Goal: Transaction & Acquisition: Subscribe to service/newsletter

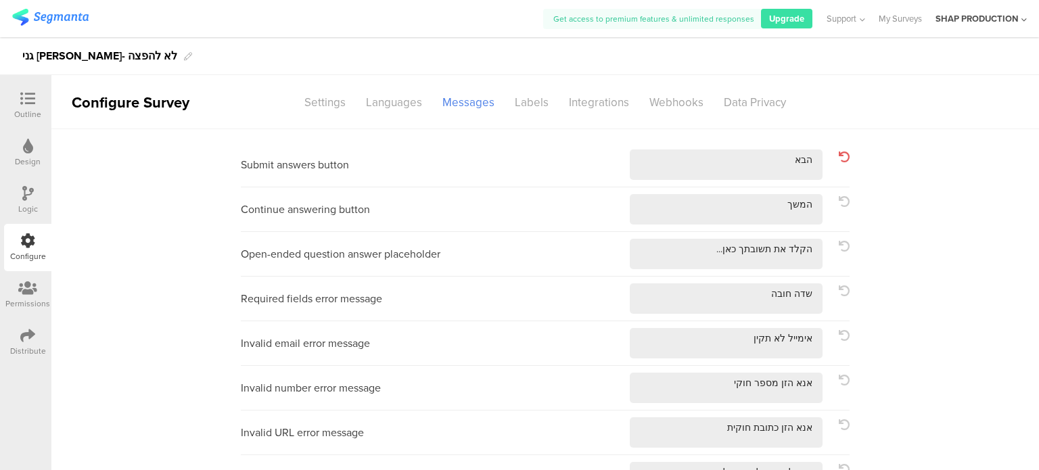
click at [39, 108] on div "Outline" at bounding box center [27, 114] width 27 height 12
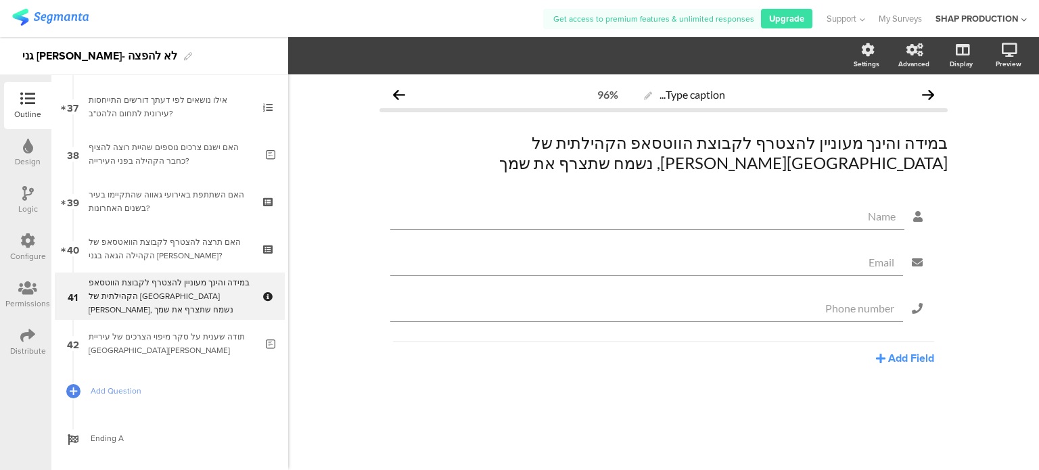
scroll to position [1771, 0]
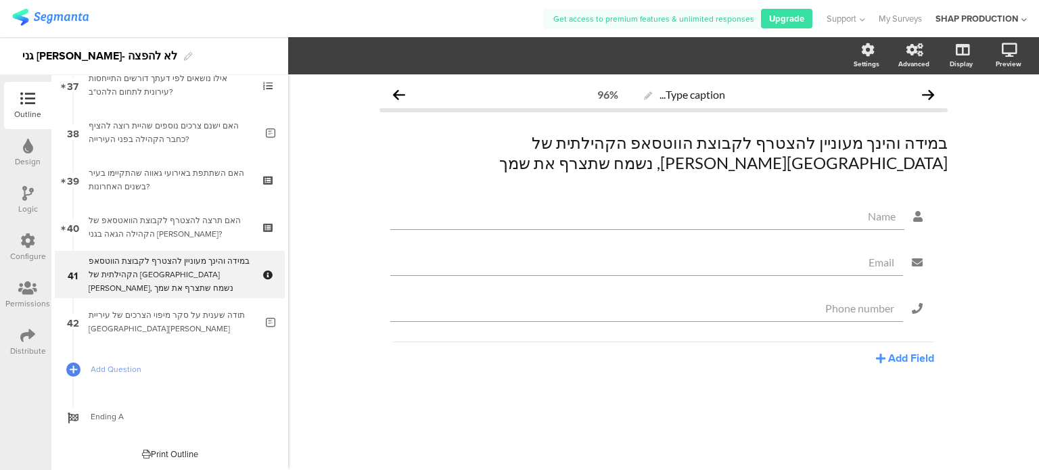
click at [65, 24] on img at bounding box center [50, 17] width 76 height 17
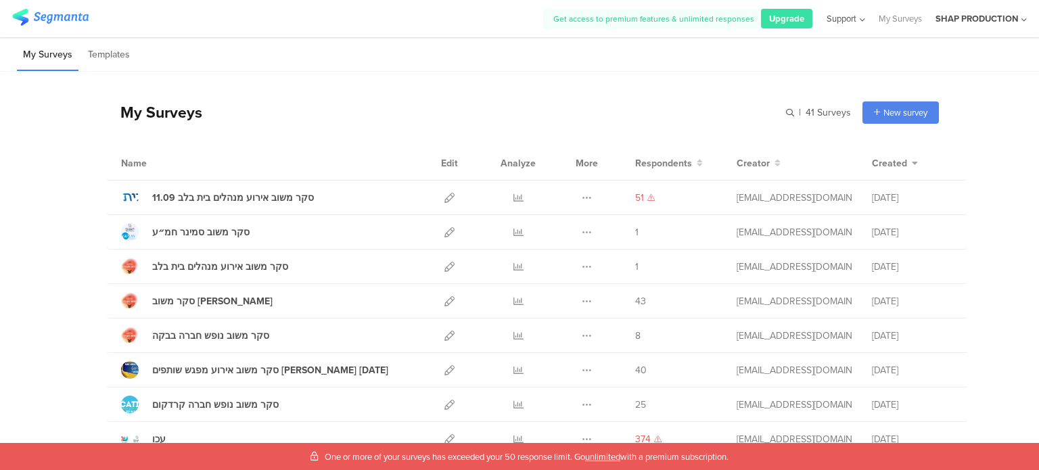
click at [849, 18] on span "Support" at bounding box center [841, 18] width 30 height 13
drag, startPoint x: 435, startPoint y: 82, endPoint x: 986, endPoint y: 26, distance: 553.2
click at [986, 26] on div "SHAP PRODUCTION" at bounding box center [980, 18] width 91 height 37
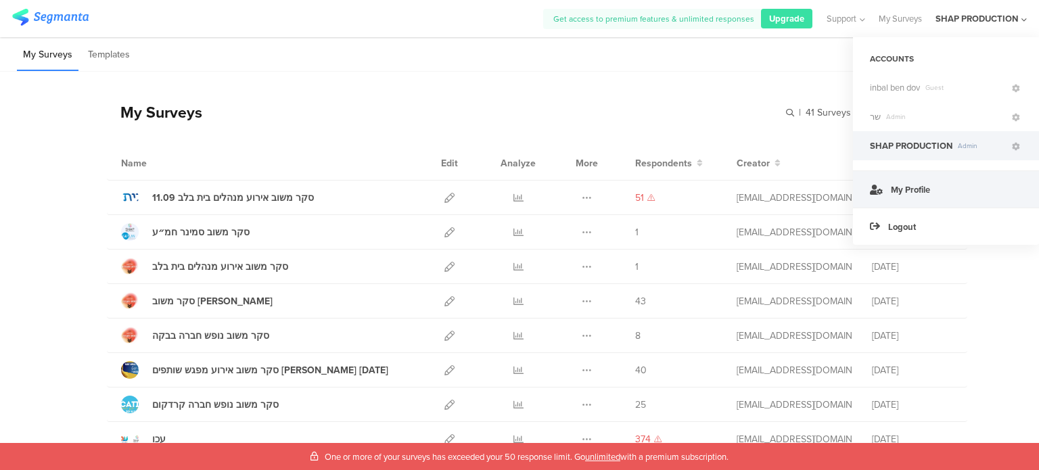
click at [911, 171] on link "My Profile" at bounding box center [946, 188] width 186 height 37
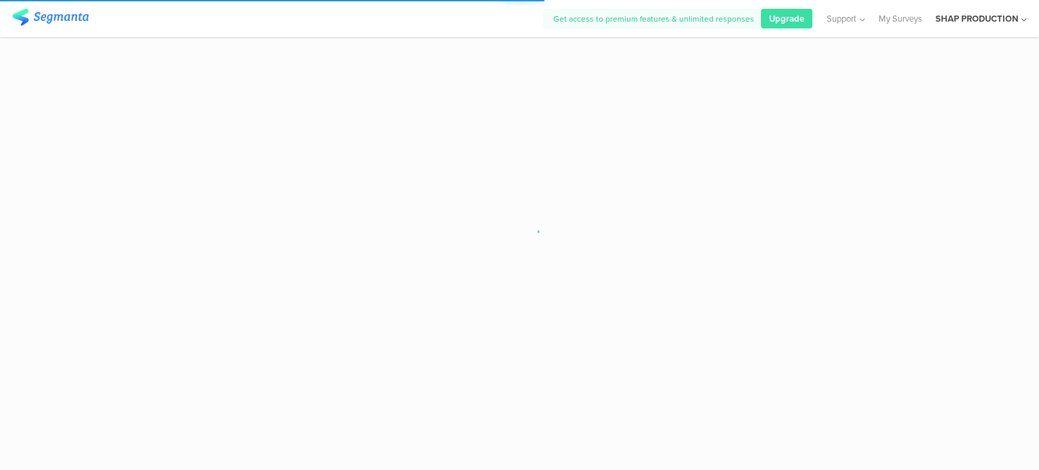
click at [1013, 14] on div "SHAP PRODUCTION" at bounding box center [976, 18] width 82 height 13
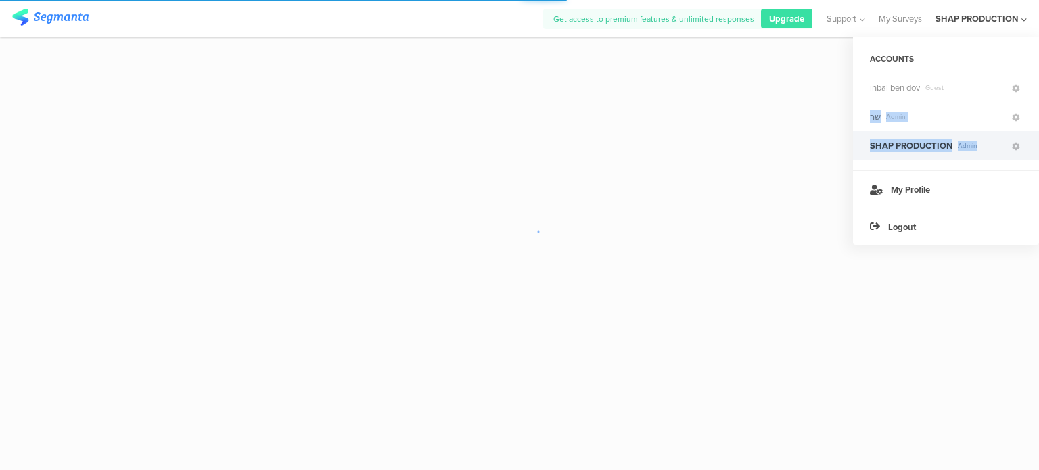
click at [1007, 144] on ul "inbal [PERSON_NAME] שר Admin SHAP PRODUCTION Admin" at bounding box center [946, 116] width 186 height 87
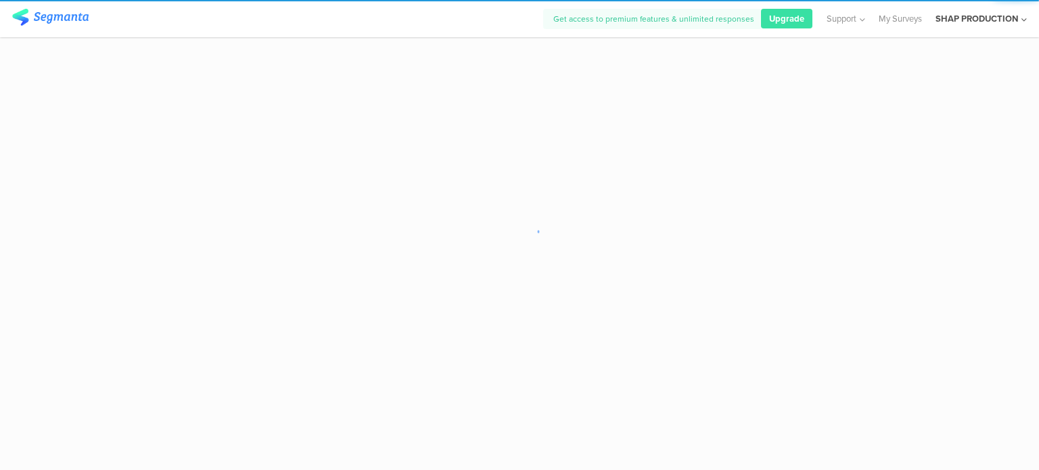
click at [1021, 24] on icon at bounding box center [1023, 20] width 5 height 10
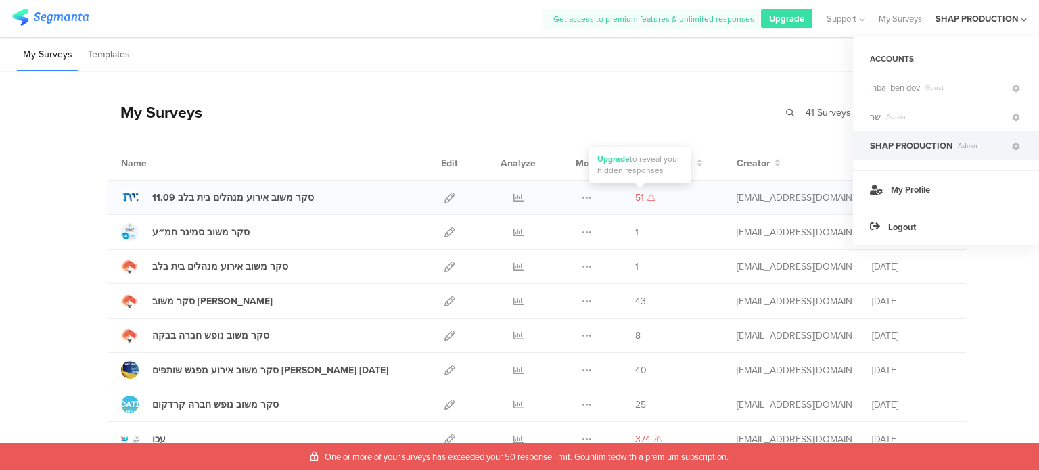
click at [641, 200] on span "51" at bounding box center [645, 198] width 20 height 14
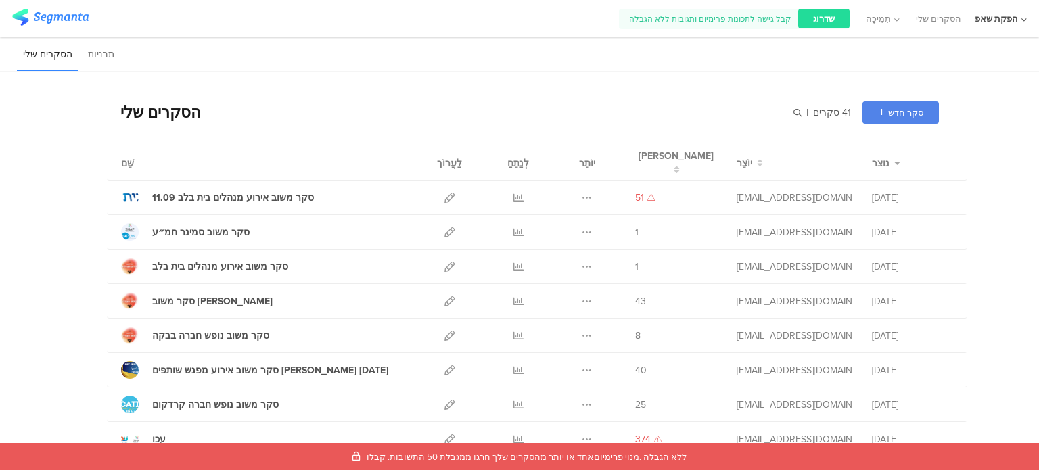
click at [806, 20] on div "שדרוג" at bounding box center [823, 19] width 51 height 20
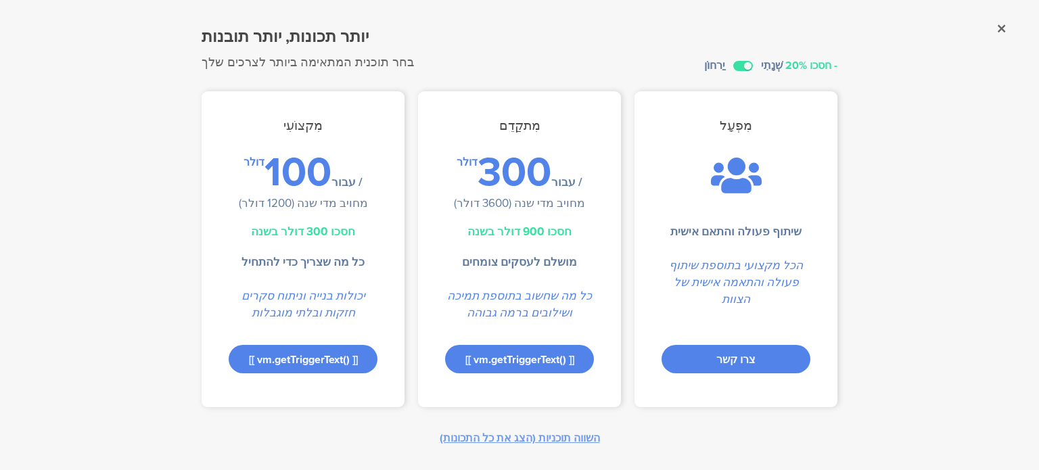
click at [327, 201] on font "מחויב מדי שנה (1200 דולר)" at bounding box center [303, 203] width 129 height 17
click at [335, 162] on div "דולר 100 / עבור" at bounding box center [302, 172] width 119 height 32
click at [348, 205] on font "מחויב מדי שנה (1200 דולר)" at bounding box center [303, 203] width 129 height 17
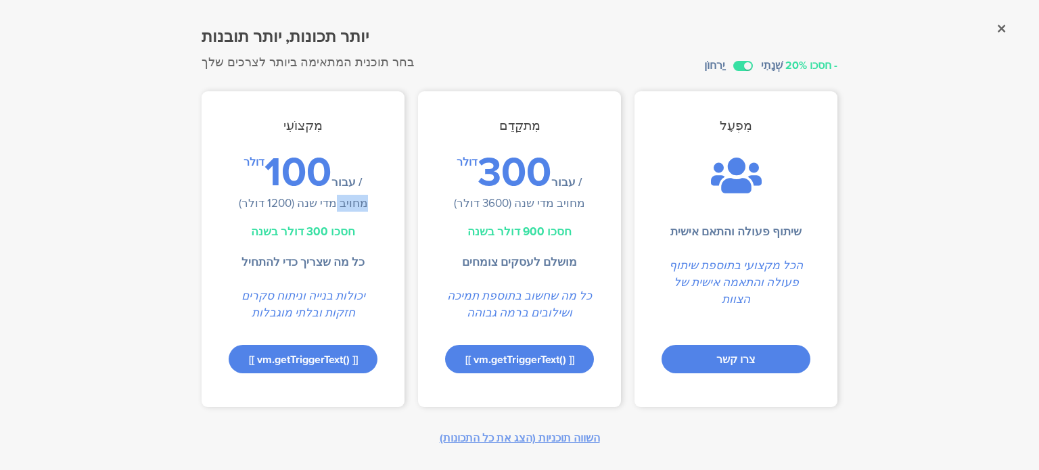
click at [348, 205] on font "מחויב מדי שנה (1200 דולר)" at bounding box center [303, 203] width 129 height 17
click at [341, 239] on font "חסכו 300 דולר בשנה" at bounding box center [303, 231] width 104 height 17
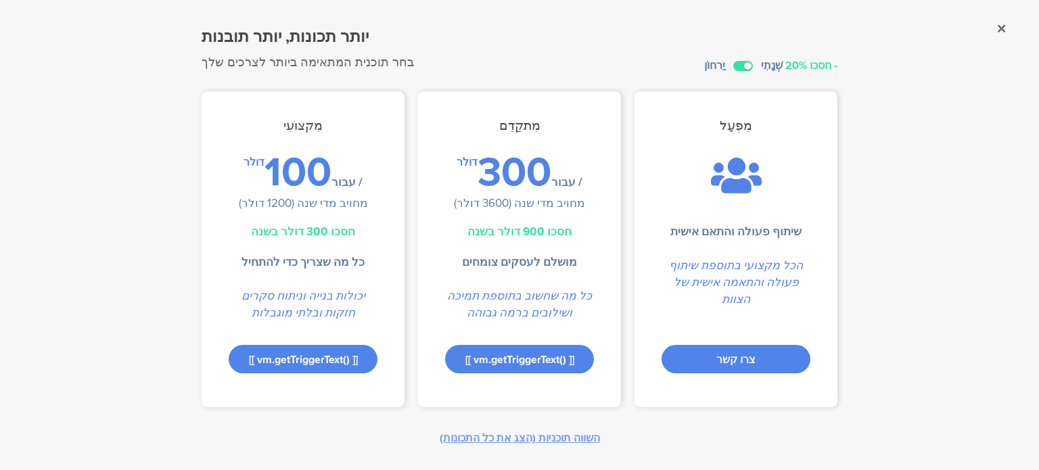
click at [518, 214] on div "דולר 300 / עבור מחויב מדי שנה (3600 דולר)" at bounding box center [519, 186] width 203 height 61
click at [524, 199] on font "מחויב מדי שנה (3600 דולר)" at bounding box center [519, 203] width 131 height 17
click at [338, 205] on font "מחויב מדי שנה (1200 דולר)" at bounding box center [303, 203] width 129 height 17
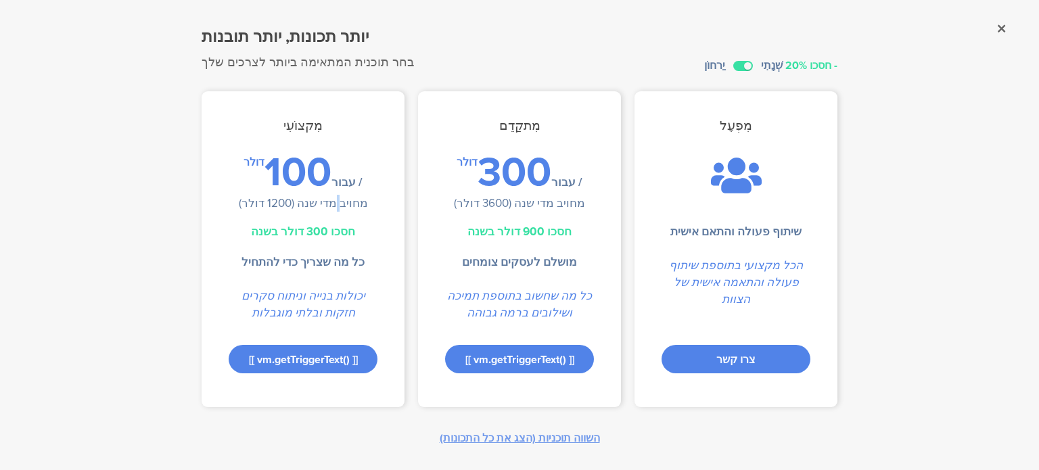
click at [338, 205] on font "מחויב מדי שנה (1200 דולר)" at bounding box center [303, 203] width 129 height 17
click at [566, 219] on sg-plan "מִתקַדֵם דולר 300 / עבור מחויב מדי שנה (3600 דולר) חסכו 900 דולר בשנה מושלם לעס…" at bounding box center [519, 249] width 203 height 316
click at [560, 213] on div "דולר 300 / עבור מחויב מדי שנה (3600 דולר)" at bounding box center [519, 186] width 203 height 61
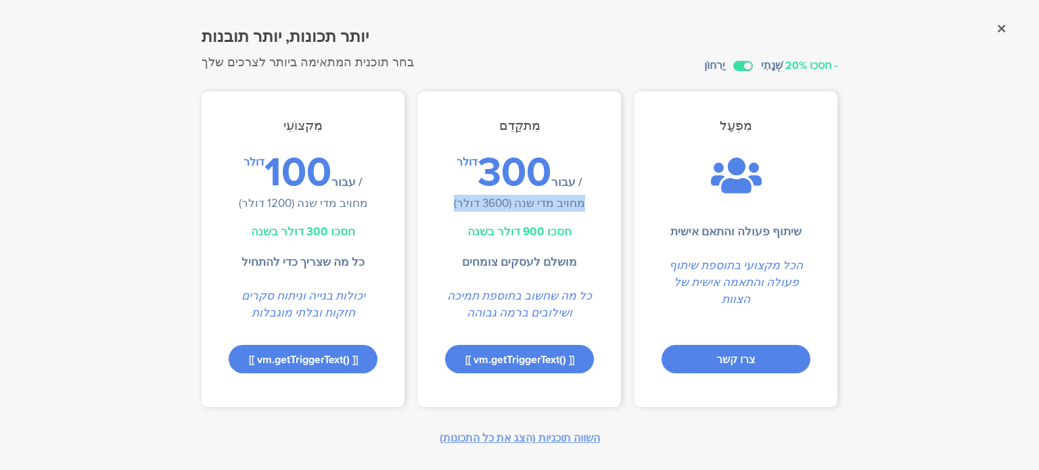
click at [560, 213] on div "דולר 300 / עבור מחויב מדי שנה (3600 דולר)" at bounding box center [519, 186] width 203 height 61
click at [308, 216] on div "דולר 100 / עבור מחויב מדי שנה (1200 דולר)" at bounding box center [302, 186] width 203 height 61
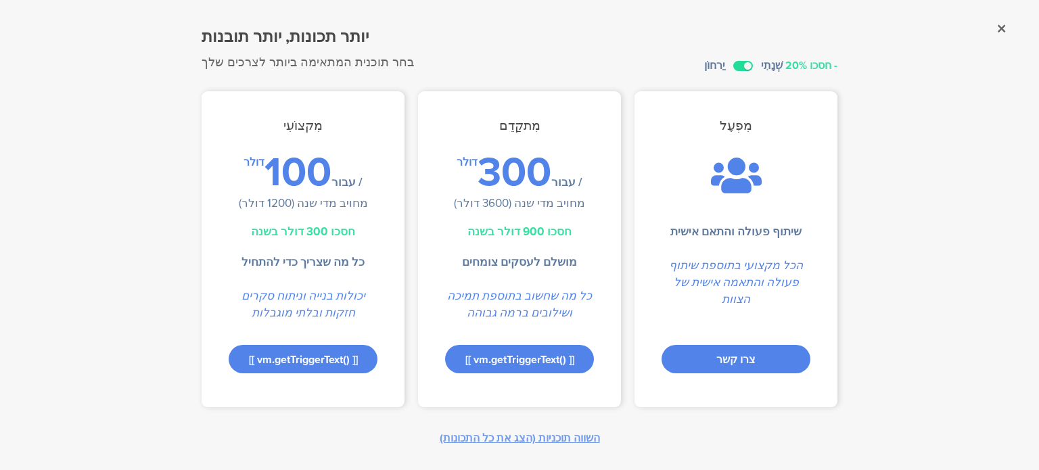
click at [742, 67] on label at bounding box center [743, 66] width 20 height 10
click at [0, 0] on input "checkbox" at bounding box center [0, 0] width 0 height 0
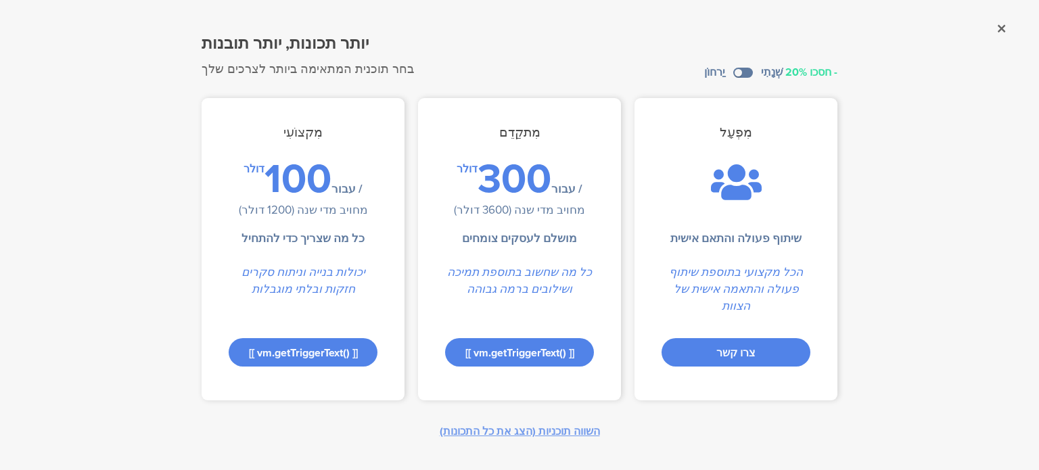
click at [738, 66] on div "יותר תכונות, יותר תובנות בחר תוכנית המתאימה ביותר לצרכים שלך יַרחוֹן שְׁנָתִי -…" at bounding box center [519, 54] width 636 height 47
click at [316, 345] on font "[[ vm.getTriggerText() ]]" at bounding box center [303, 353] width 109 height 16
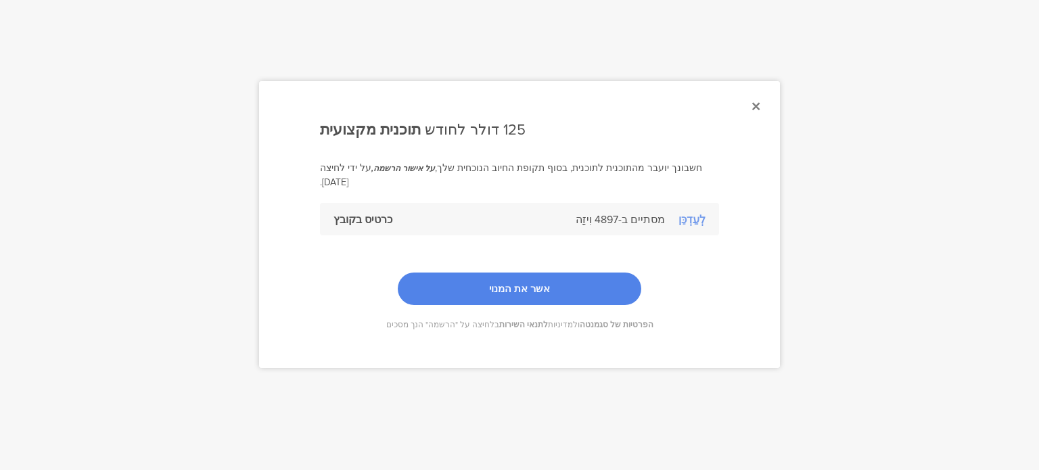
click at [754, 108] on icon at bounding box center [755, 106] width 7 height 12
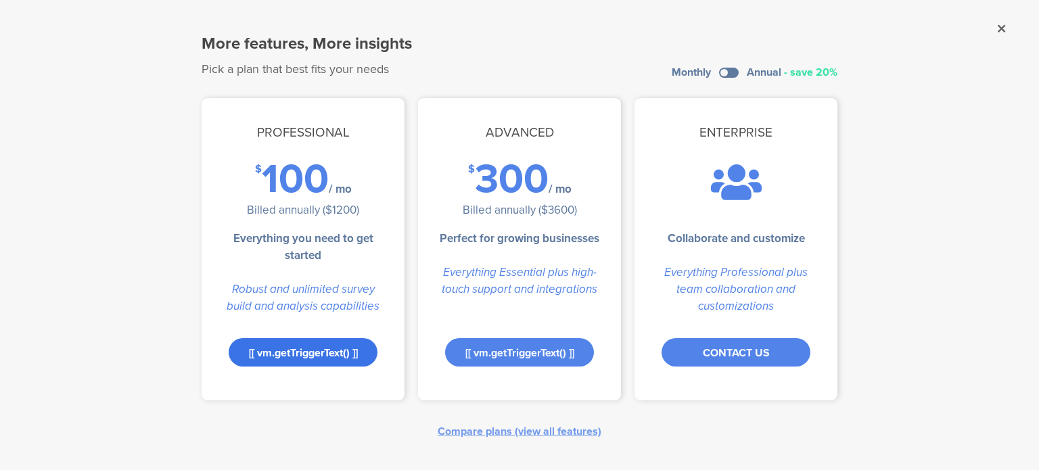
click at [306, 353] on div "[[ vm.getTriggerText() ]]" at bounding box center [303, 352] width 149 height 28
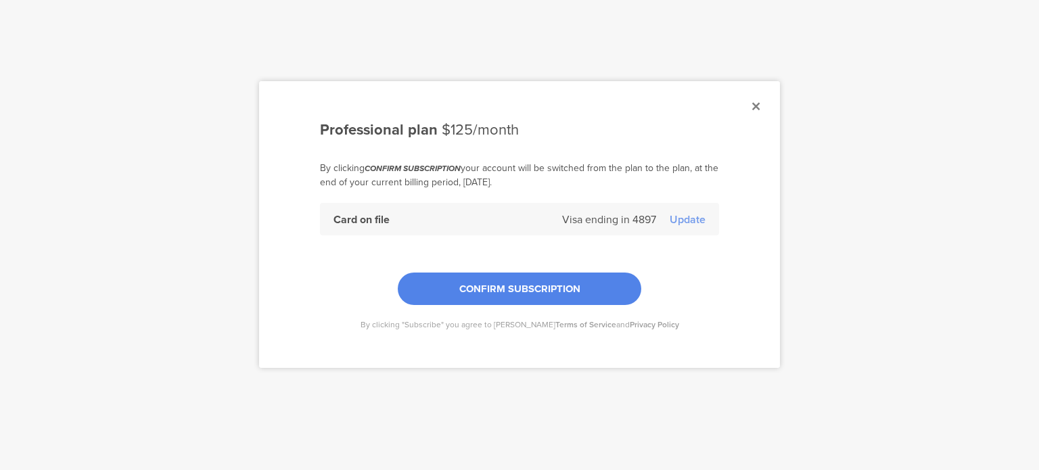
click at [752, 108] on icon at bounding box center [755, 106] width 7 height 12
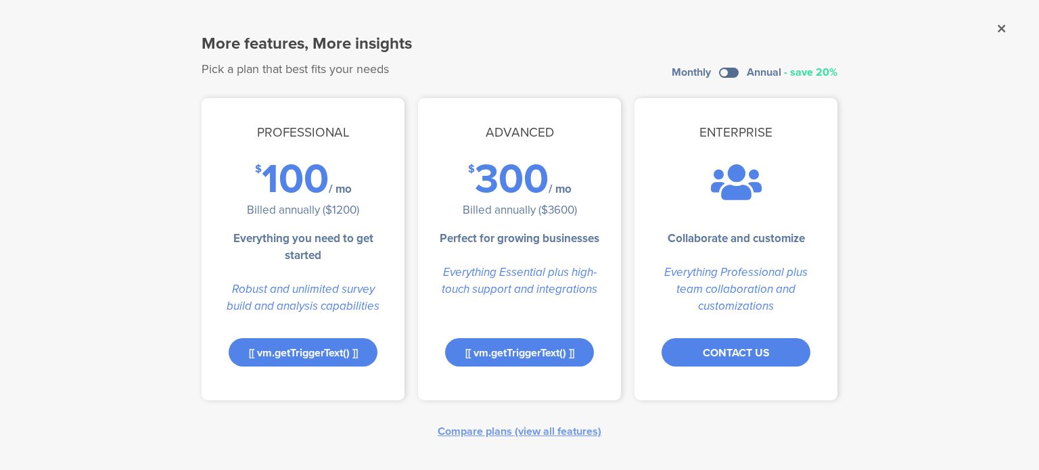
click at [733, 77] on label at bounding box center [729, 73] width 20 height 10
click at [0, 0] on input "checkbox" at bounding box center [0, 0] width 0 height 0
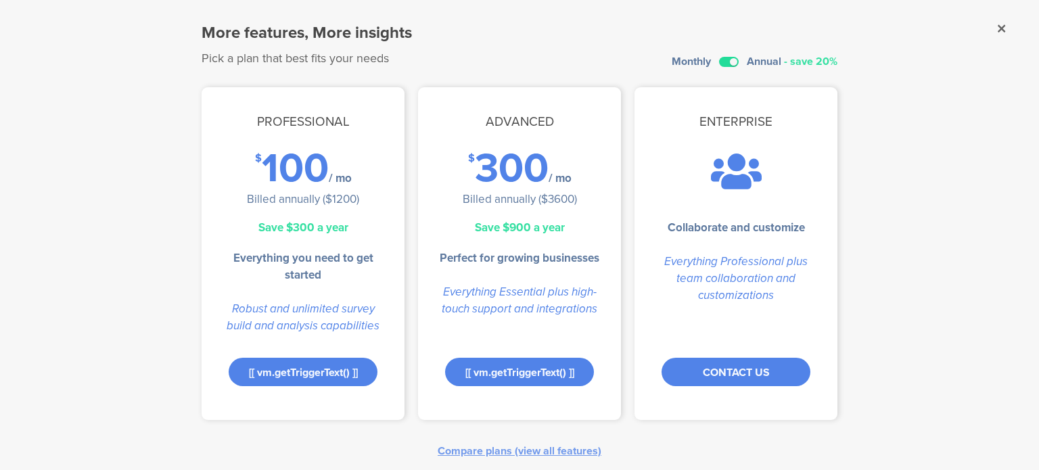
click at [719, 58] on label at bounding box center [729, 62] width 20 height 10
click at [0, 0] on input "checkbox" at bounding box center [0, 0] width 0 height 0
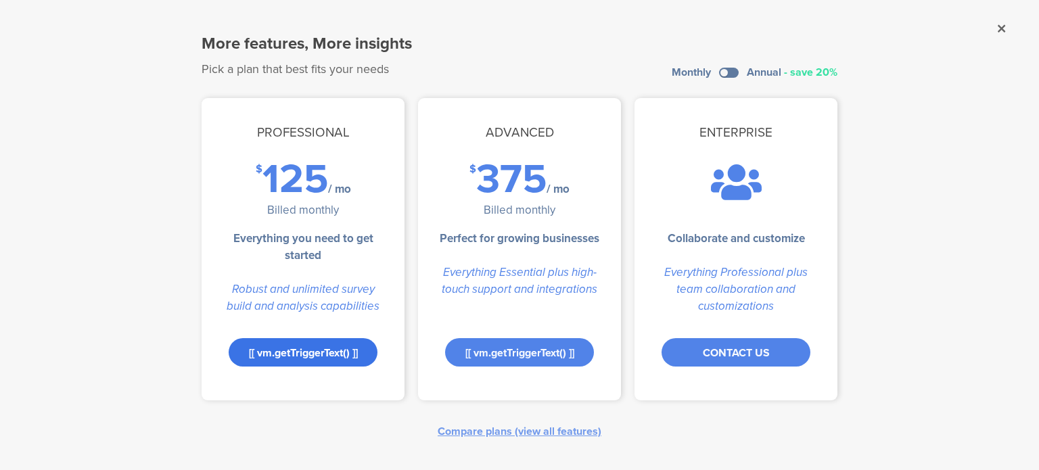
click at [285, 351] on div "[[ vm.getTriggerText() ]]" at bounding box center [303, 352] width 149 height 28
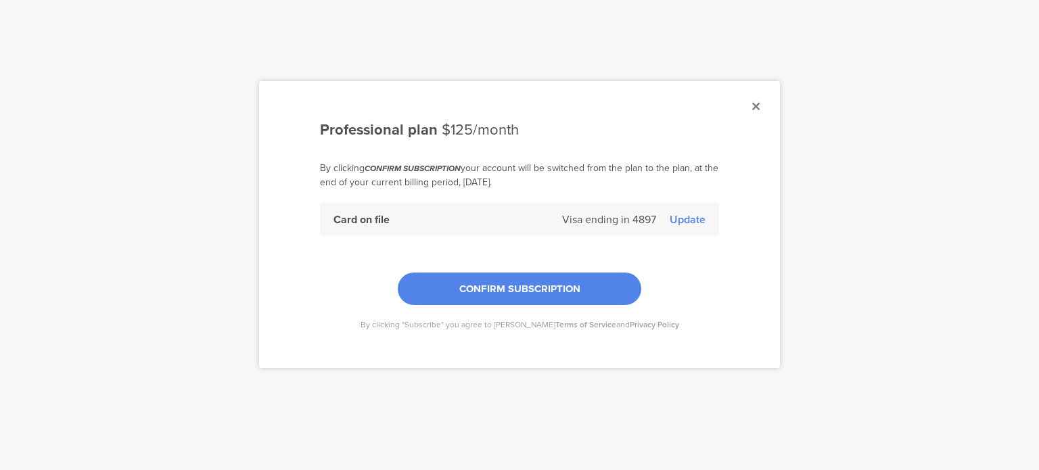
click at [684, 216] on div "Update" at bounding box center [687, 220] width 36 height 16
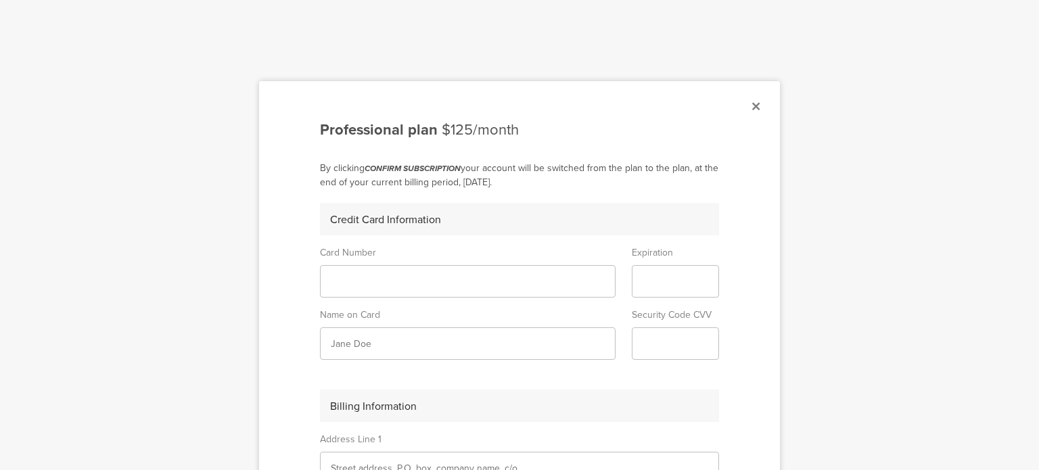
click at [411, 287] on sg-form-field-input at bounding box center [467, 281] width 295 height 32
click at [409, 276] on iframe at bounding box center [468, 281] width 274 height 11
type input "‪TAL SHAPIRA‬‏"
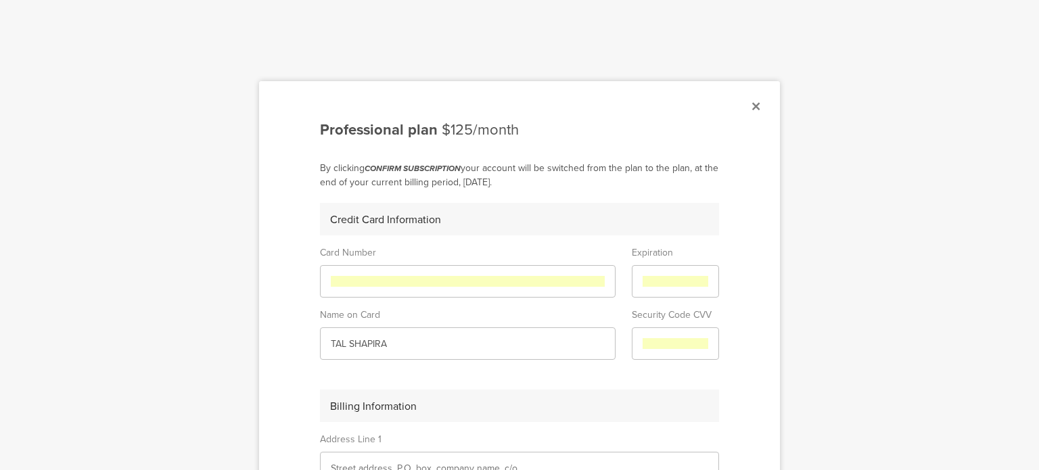
scroll to position [68, 0]
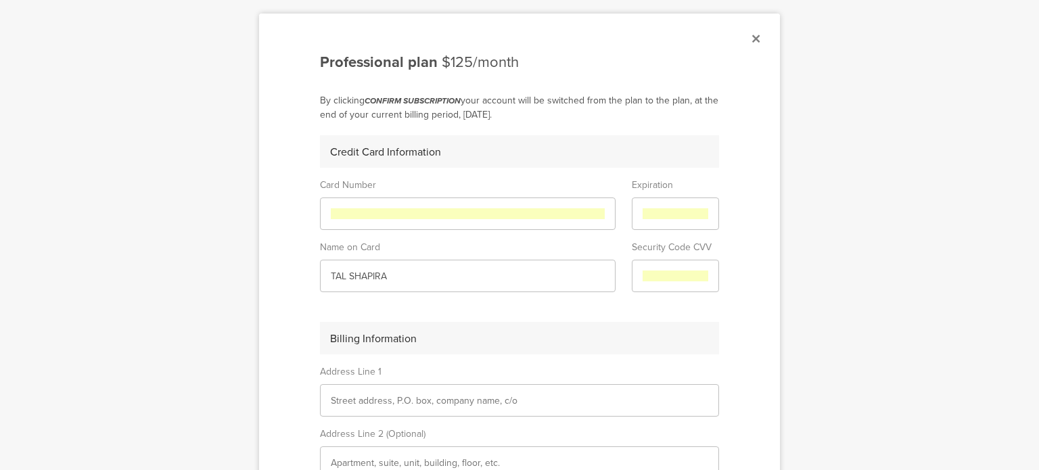
click at [398, 397] on input "text" at bounding box center [519, 401] width 377 height 14
click at [285, 324] on sg-plan-checkout "Professional plan $125/month By clicking CONFIRM SUBSCRIPTION your account will…" at bounding box center [519, 358] width 521 height 689
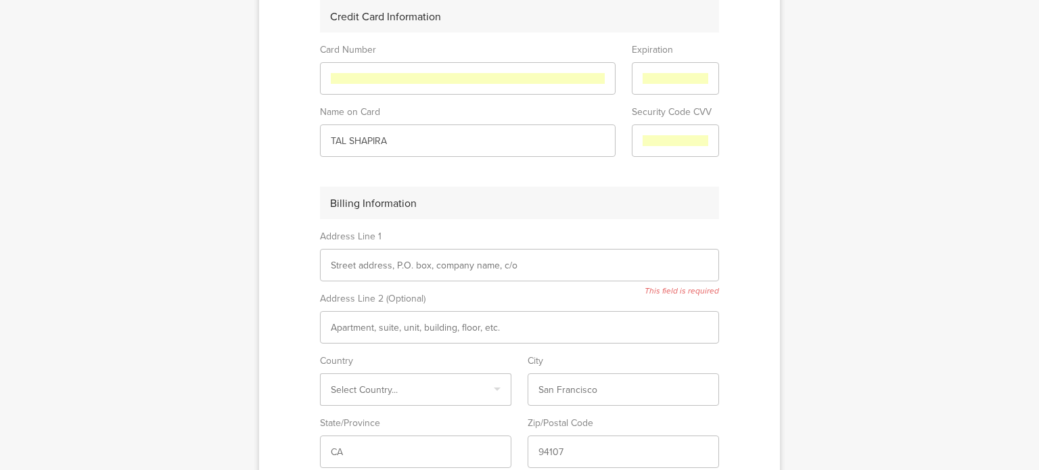
click at [381, 264] on input "text" at bounding box center [519, 265] width 377 height 14
click at [341, 267] on input "text" at bounding box center [519, 265] width 377 height 14
type input "ש"
type input "arlozorov 74"
click at [354, 322] on input "text" at bounding box center [519, 327] width 377 height 14
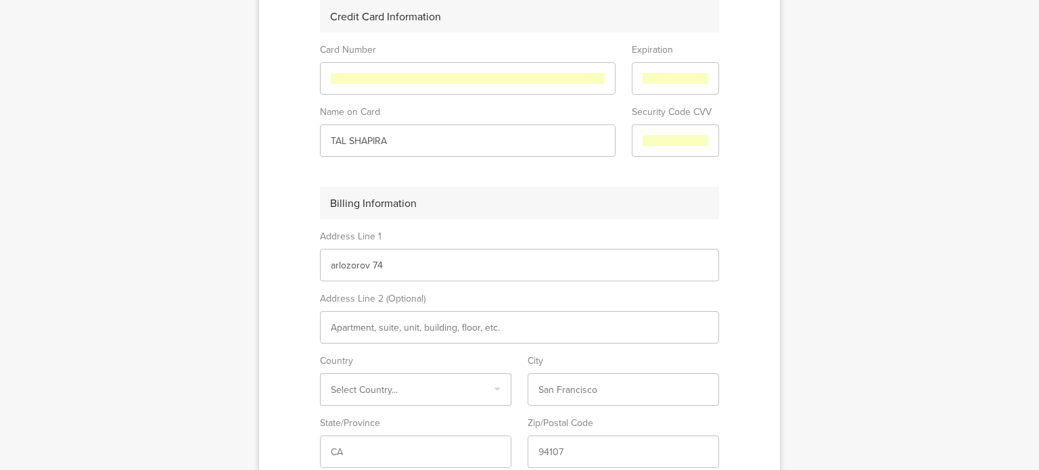
scroll to position [270, 0]
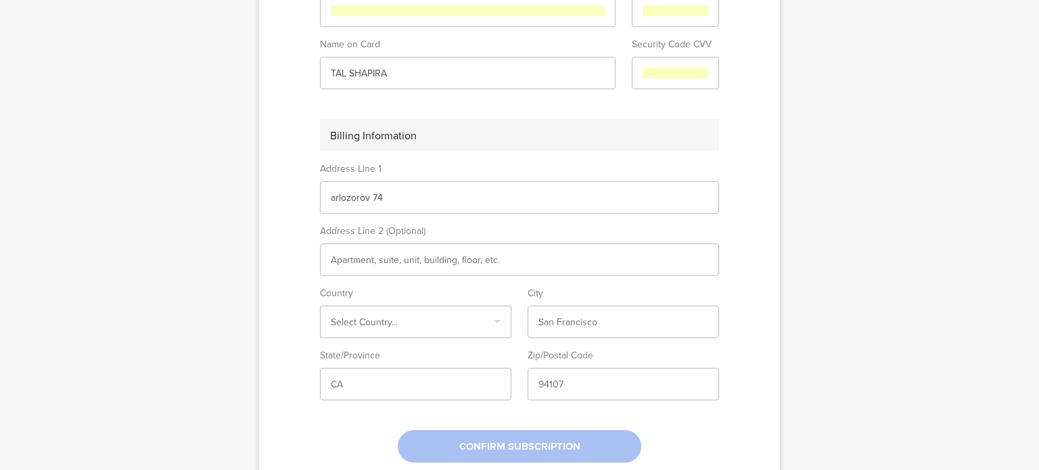
click at [357, 313] on div "Select Country..." at bounding box center [415, 322] width 191 height 32
click at [348, 418] on div "[GEOGRAPHIC_DATA]" at bounding box center [415, 428] width 190 height 21
click at [407, 331] on div "Select Country... [GEOGRAPHIC_DATA]" at bounding box center [415, 322] width 191 height 32
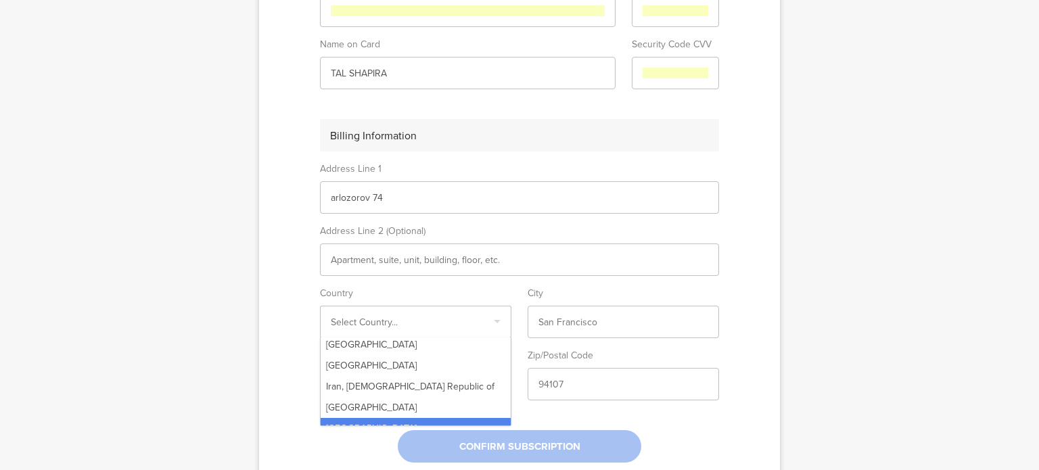
scroll to position [2252, 0]
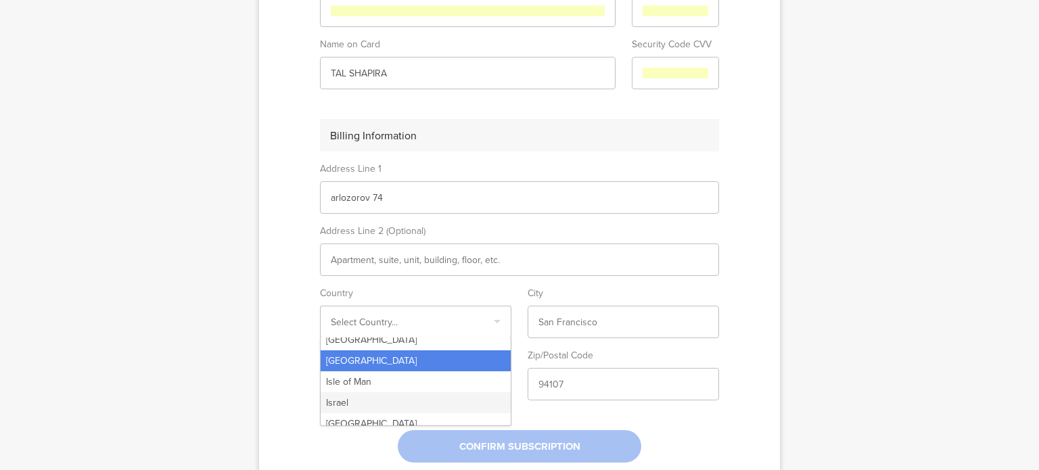
click at [360, 392] on div "Israel" at bounding box center [415, 402] width 190 height 21
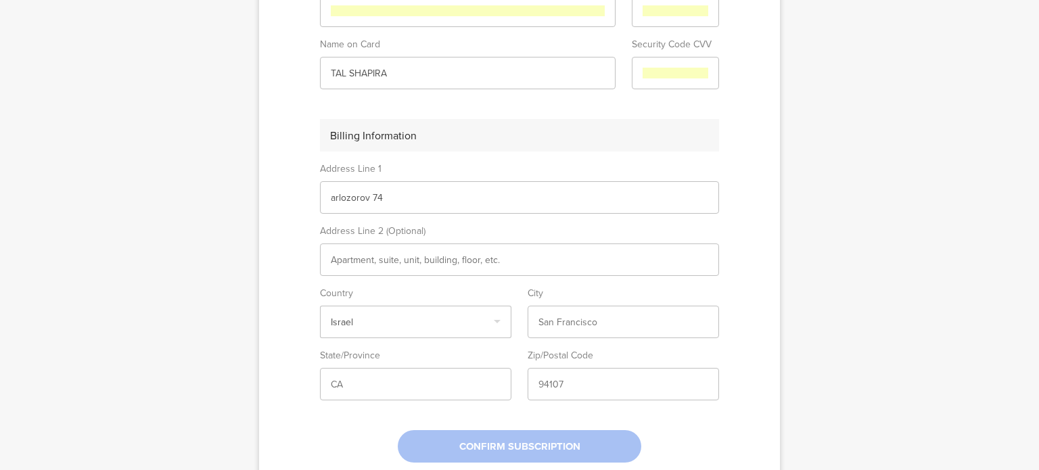
click at [532, 327] on sg-form-field-input at bounding box center [622, 322] width 191 height 32
click at [540, 313] on sg-form-field-input at bounding box center [622, 322] width 191 height 32
click at [554, 324] on input "text" at bounding box center [623, 322] width 170 height 14
type input "[GEOGRAPHIC_DATA]"
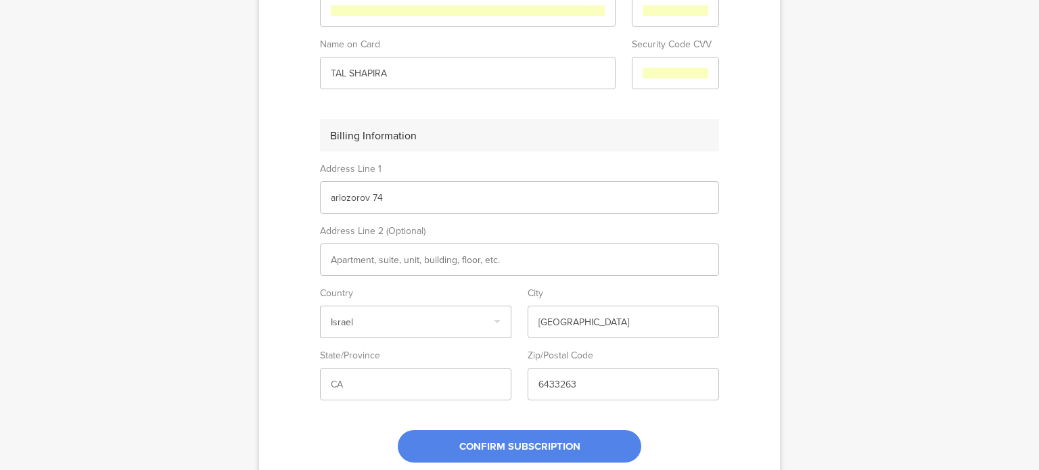
drag, startPoint x: 575, startPoint y: 381, endPoint x: 544, endPoint y: 385, distance: 32.0
click at [544, 385] on input "6433263" at bounding box center [623, 384] width 170 height 14
type input "6264611"
click at [371, 386] on input "text" at bounding box center [416, 384] width 170 height 14
drag, startPoint x: 335, startPoint y: 394, endPoint x: 335, endPoint y: 374, distance: 20.3
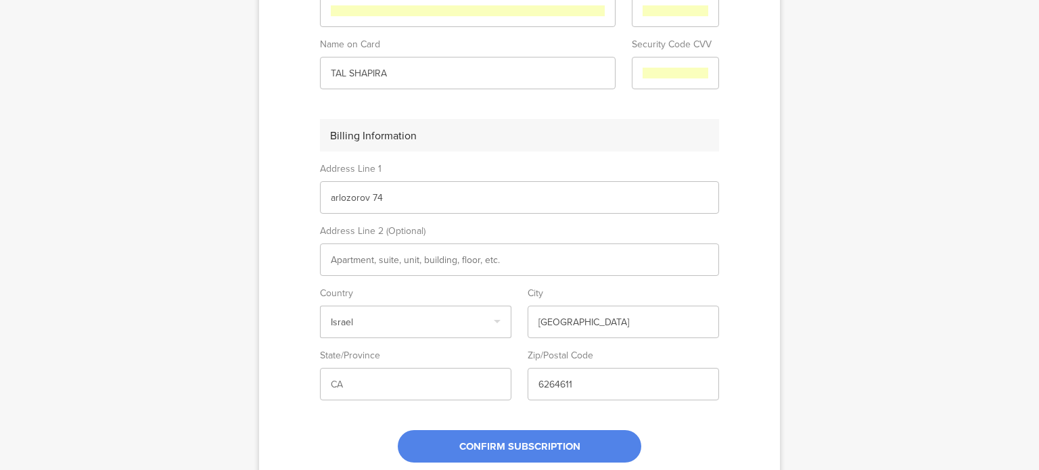
click at [320, 382] on sg-form-field-input at bounding box center [415, 384] width 191 height 32
click at [337, 382] on input "text" at bounding box center [416, 384] width 170 height 14
type input "G"
click at [421, 196] on input "arlozorov 74" at bounding box center [519, 198] width 377 height 14
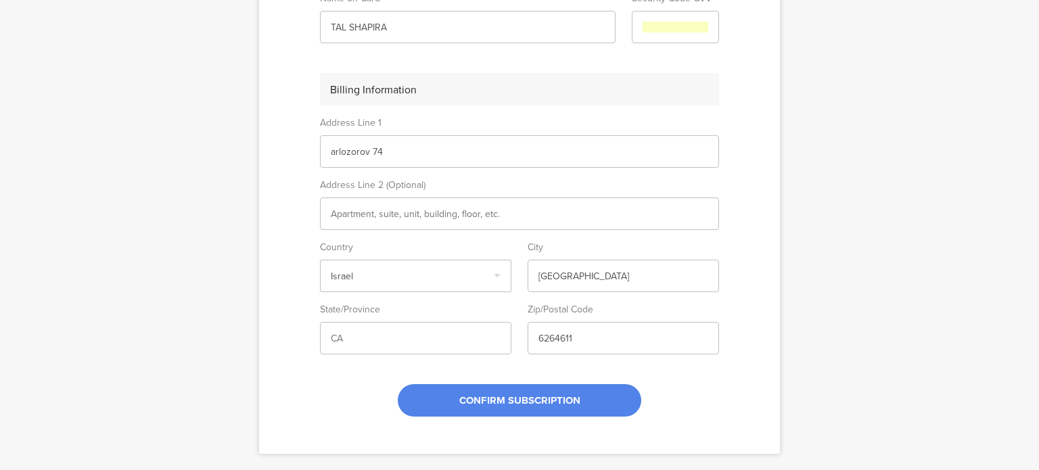
scroll to position [338, 0]
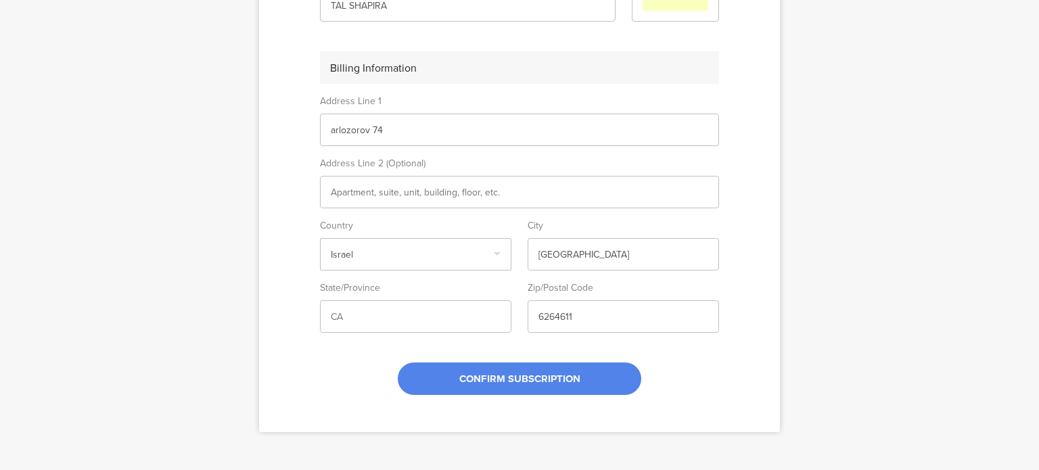
click at [697, 378] on div "CONFIRM SUBSCRIPTION" at bounding box center [519, 364] width 399 height 62
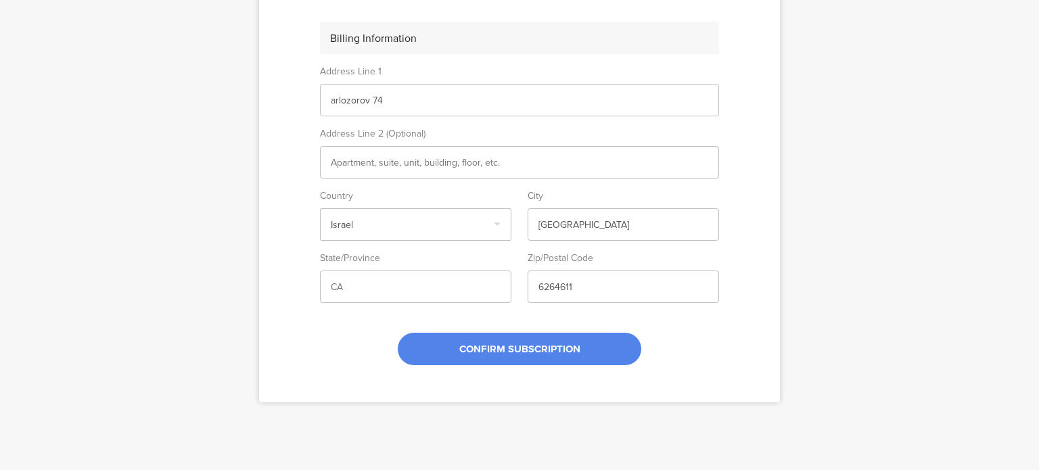
scroll to position [385, 0]
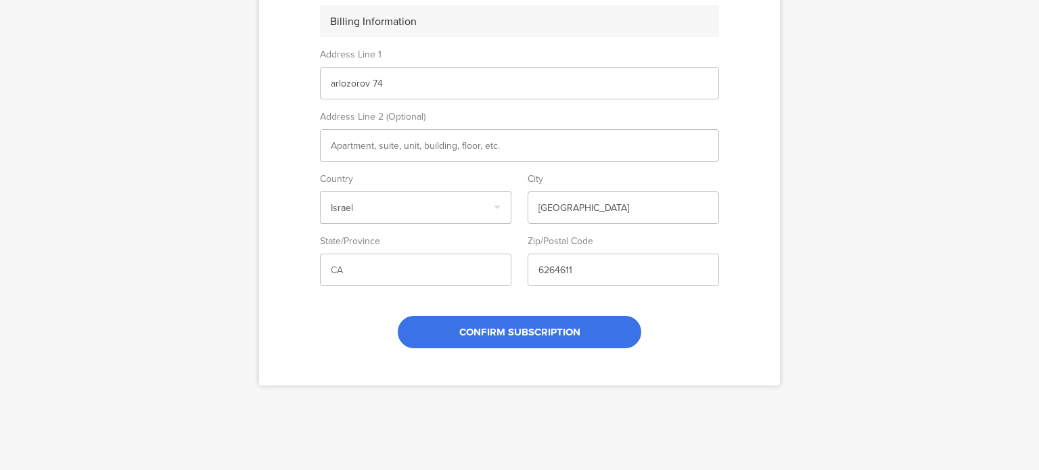
click at [500, 337] on span "CONFIRM SUBSCRIPTION" at bounding box center [519, 332] width 121 height 15
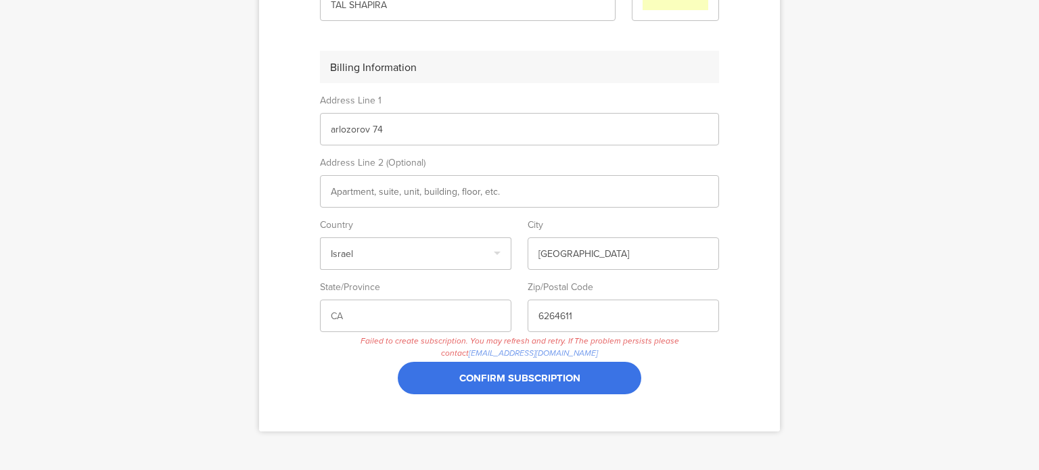
scroll to position [317, 0]
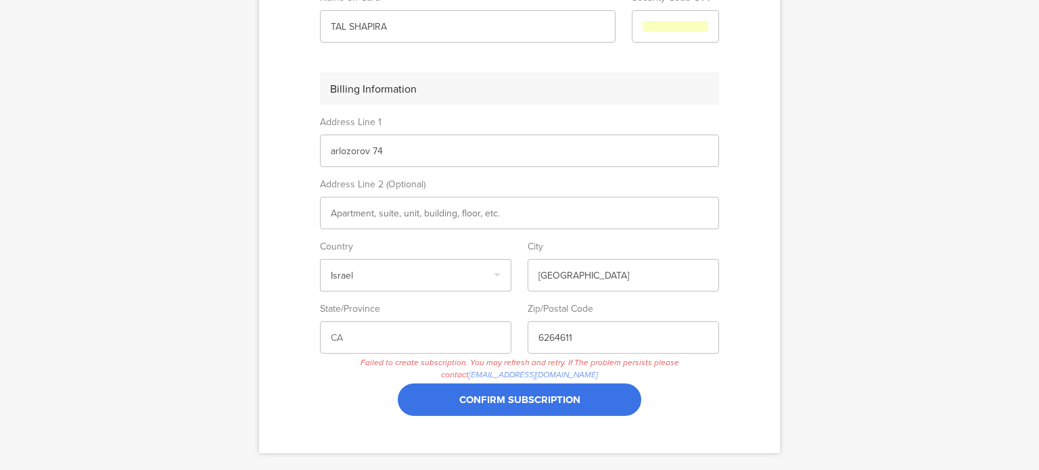
click at [400, 156] on input "arlozorov 74" at bounding box center [519, 151] width 377 height 14
drag, startPoint x: 385, startPoint y: 152, endPoint x: 361, endPoint y: 148, distance: 24.0
click at [361, 148] on input "arlozorov 74" at bounding box center [519, 151] width 377 height 14
click at [379, 150] on input "arlozorov 74" at bounding box center [519, 151] width 377 height 14
drag, startPoint x: 379, startPoint y: 148, endPoint x: 365, endPoint y: 149, distance: 13.6
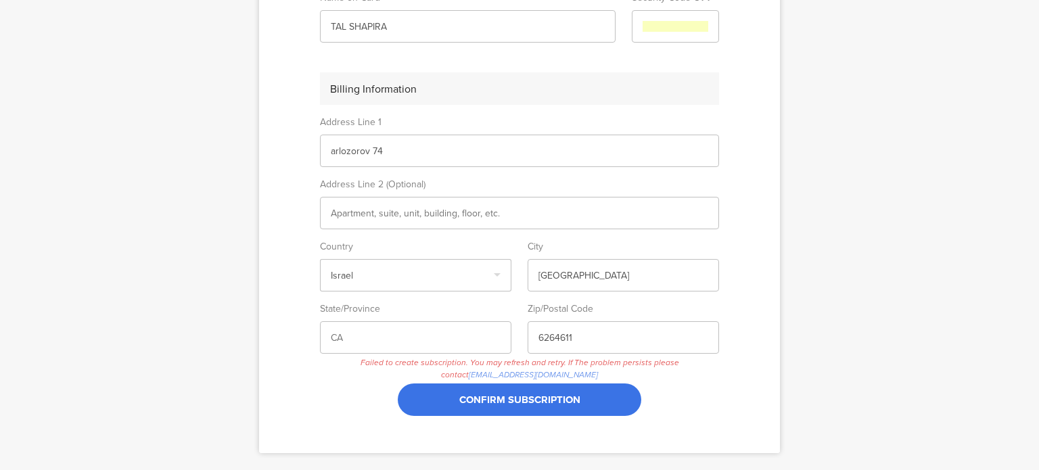
click at [365, 149] on input "arlozorov 74" at bounding box center [519, 151] width 377 height 14
click at [491, 118] on sg-form-field-title "Address Line 1" at bounding box center [519, 120] width 399 height 30
click at [381, 152] on input "arlozorov 74" at bounding box center [519, 151] width 377 height 14
click at [715, 254] on sg-plan-checkout "Professional plan $125/month By clicking CONFIRM SUBSCRIPTION your account will…" at bounding box center [519, 108] width 521 height 689
click at [517, 394] on span "CONFIRM SUBSCRIPTION" at bounding box center [519, 399] width 121 height 15
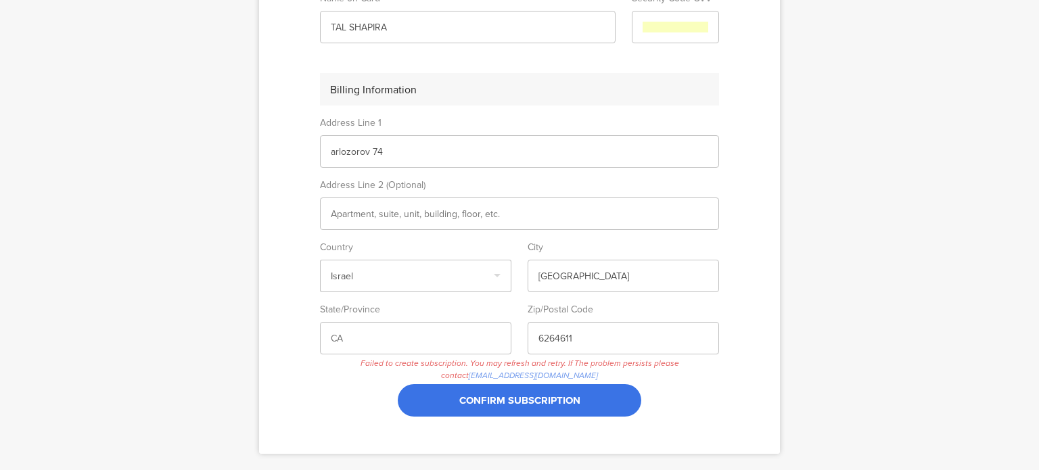
scroll to position [385, 0]
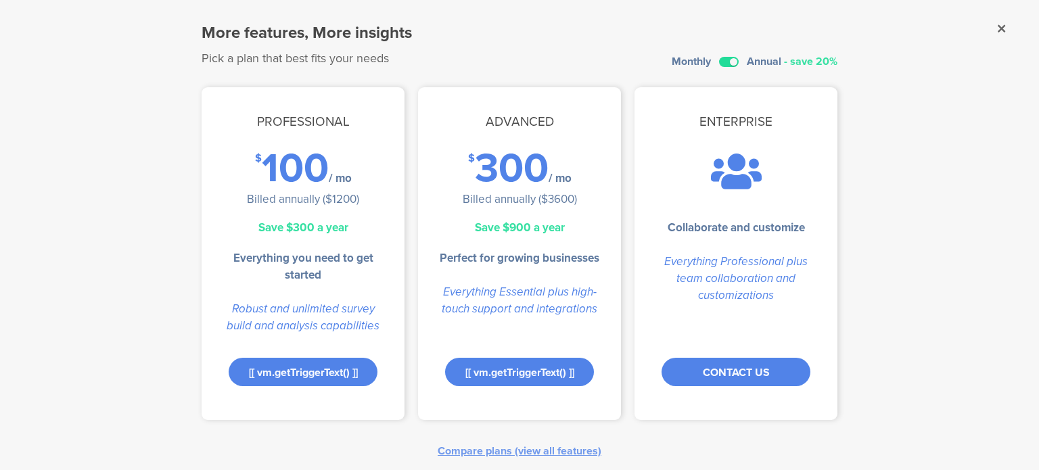
click at [722, 62] on label at bounding box center [729, 62] width 20 height 10
click at [0, 0] on input "checkbox" at bounding box center [0, 0] width 0 height 0
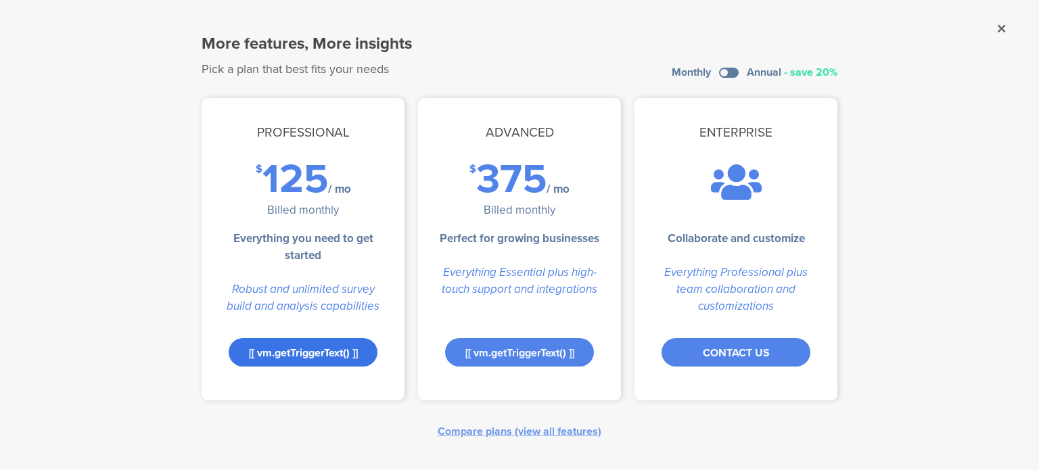
click at [312, 354] on div "[[ vm.getTriggerText() ]]" at bounding box center [303, 352] width 149 height 28
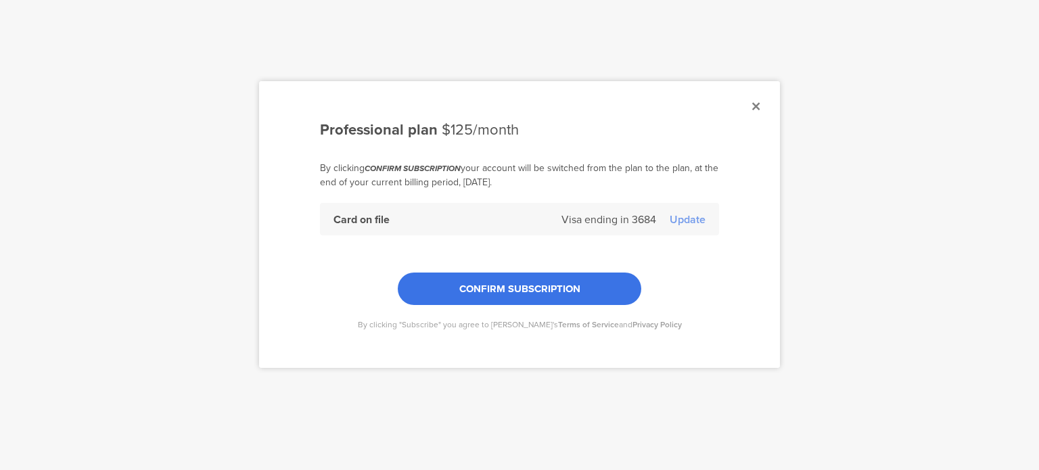
click at [550, 284] on span "CONFIRM SUBSCRIPTION" at bounding box center [519, 288] width 121 height 15
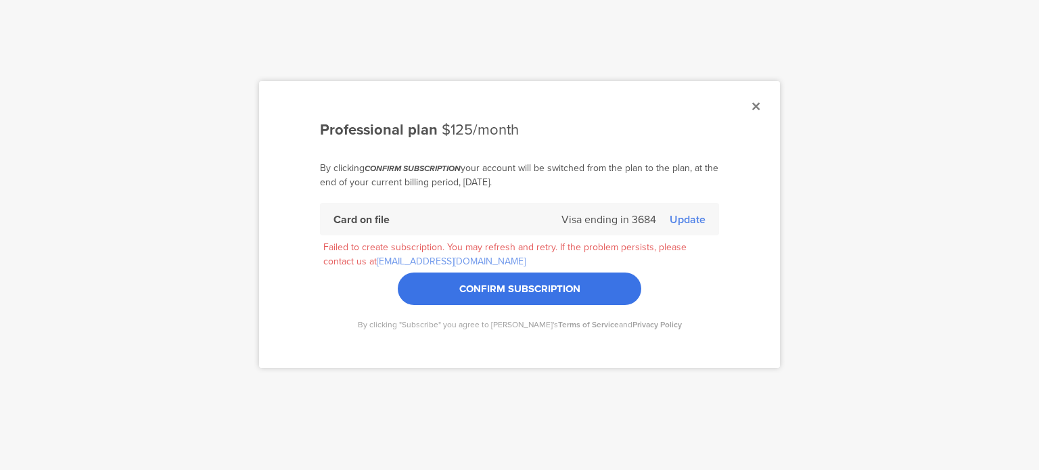
click at [673, 216] on div "Update" at bounding box center [687, 220] width 36 height 16
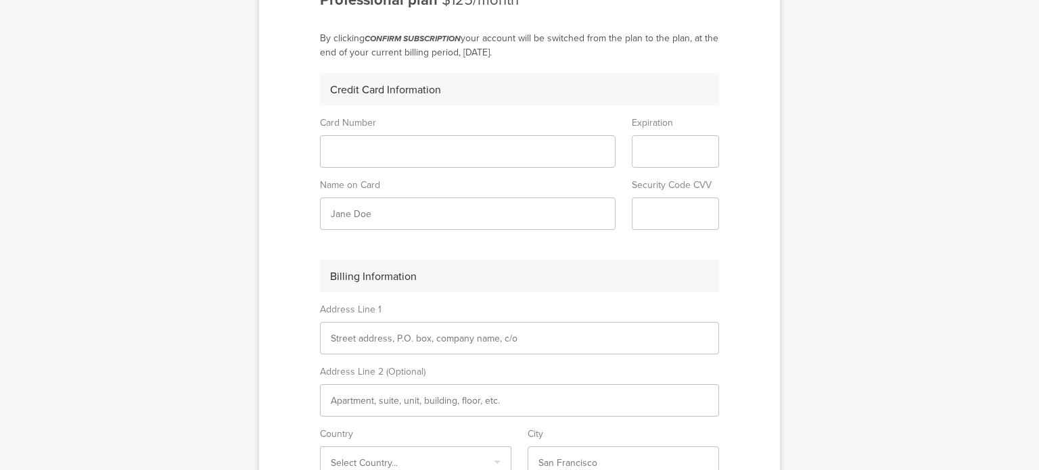
scroll to position [135, 0]
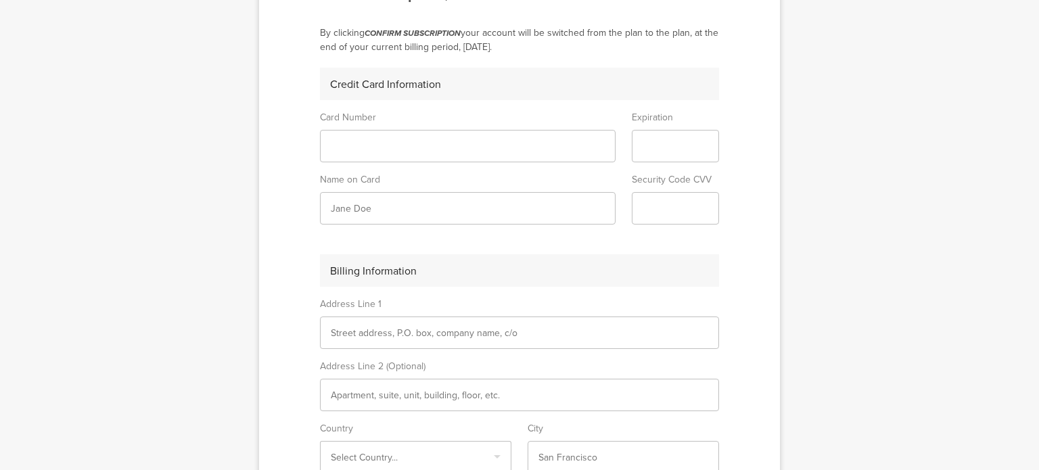
type input "‪TAL SHAPIRA‬‏"
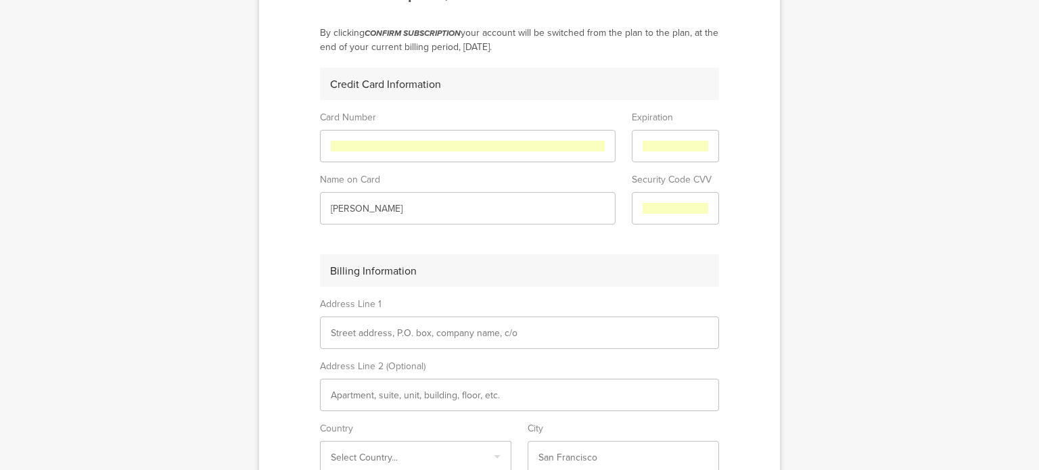
click at [402, 338] on input "text" at bounding box center [519, 333] width 377 height 14
drag, startPoint x: 367, startPoint y: 226, endPoint x: 363, endPoint y: 218, distance: 8.5
click at [367, 226] on div "Credit Card Information Card Number Expiration Name on Card ‪TAL SHAPIRA‬‏ Secu…" at bounding box center [519, 302] width 399 height 468
click at [362, 213] on input "‪TAL SHAPIRA‬‏" at bounding box center [468, 208] width 274 height 14
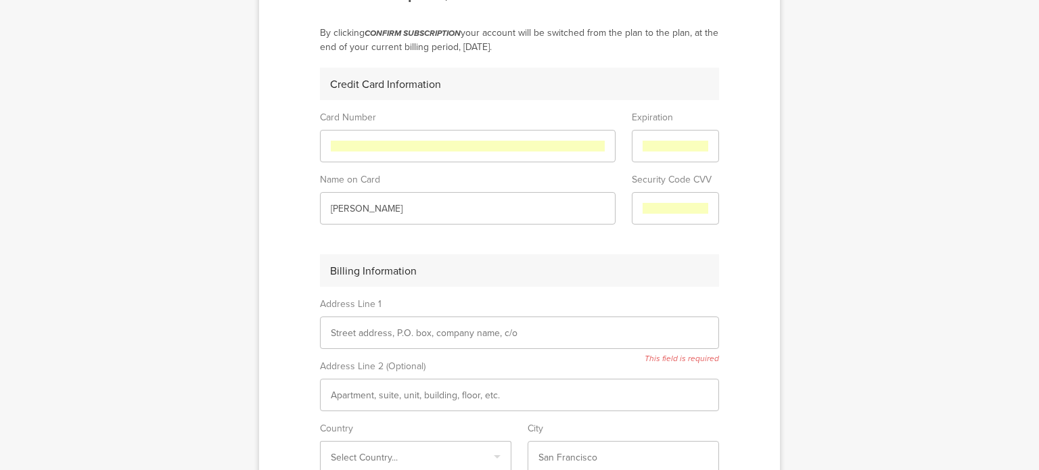
click at [362, 213] on input "‪TAL SHAPIRA‬‏" at bounding box center [468, 208] width 274 height 14
click at [617, 240] on div "Credit Card Information Card Number Expiration Name on Card ‪TAL SHAPIRA‬‏ Secu…" at bounding box center [519, 302] width 399 height 468
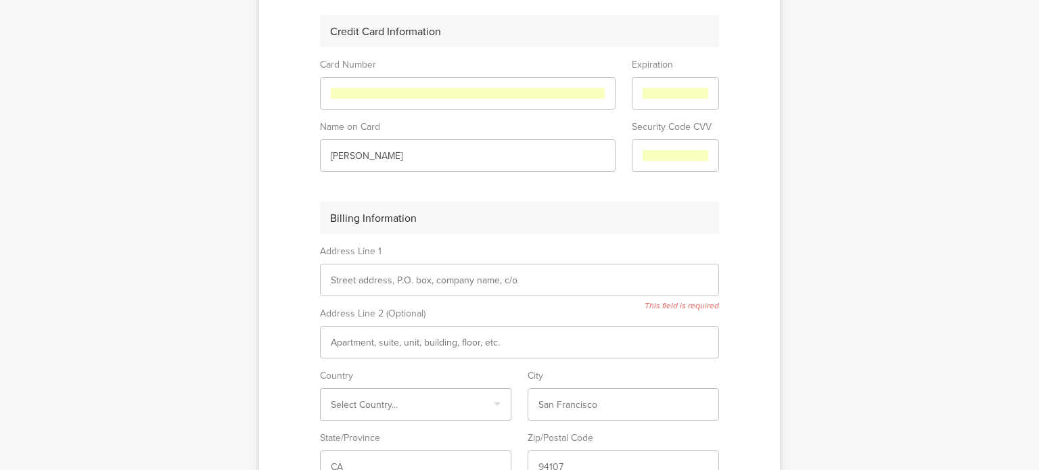
scroll to position [203, 0]
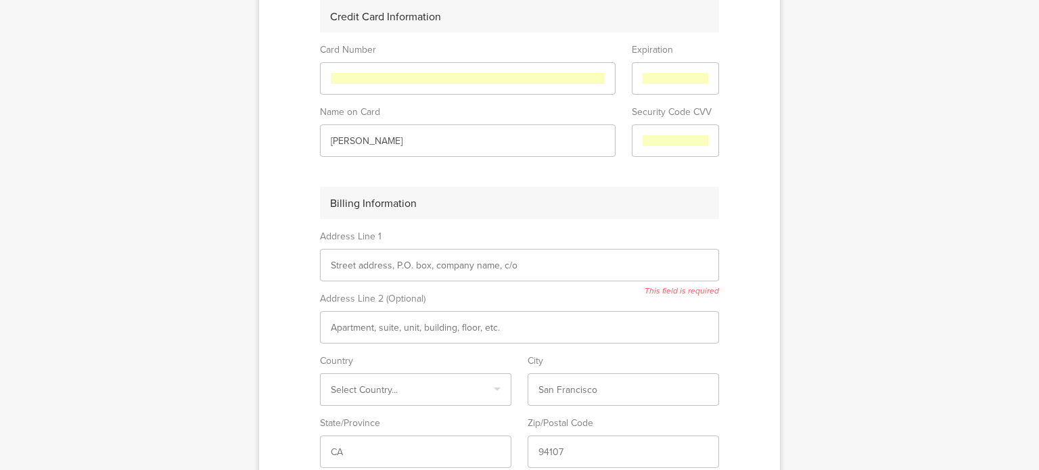
click at [416, 265] on input "text" at bounding box center [519, 265] width 377 height 14
type input "a"
type input "A"
type input "Arlosoroff 74"
click at [751, 316] on sg-plan-checkout "Professional plan $125/month By clicking CONFIRM SUBSCRIPTION your account will…" at bounding box center [519, 222] width 521 height 689
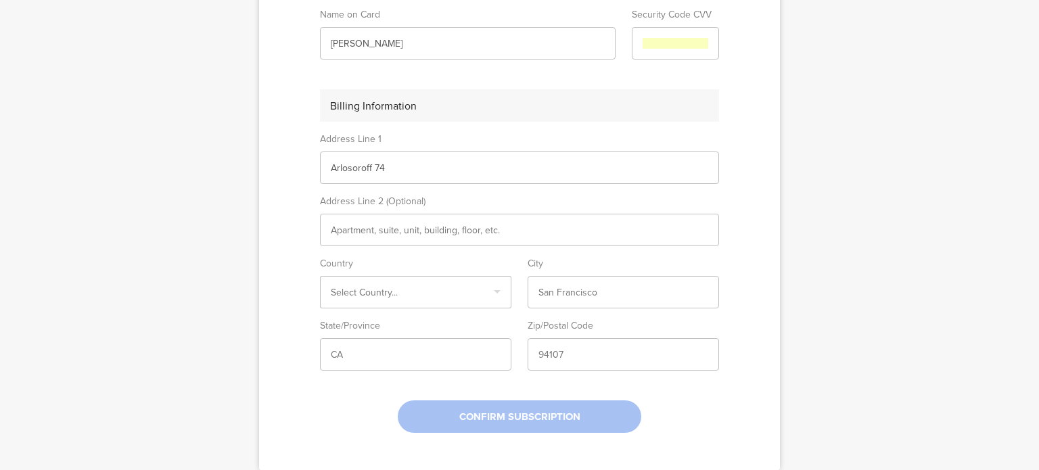
scroll to position [249, 0]
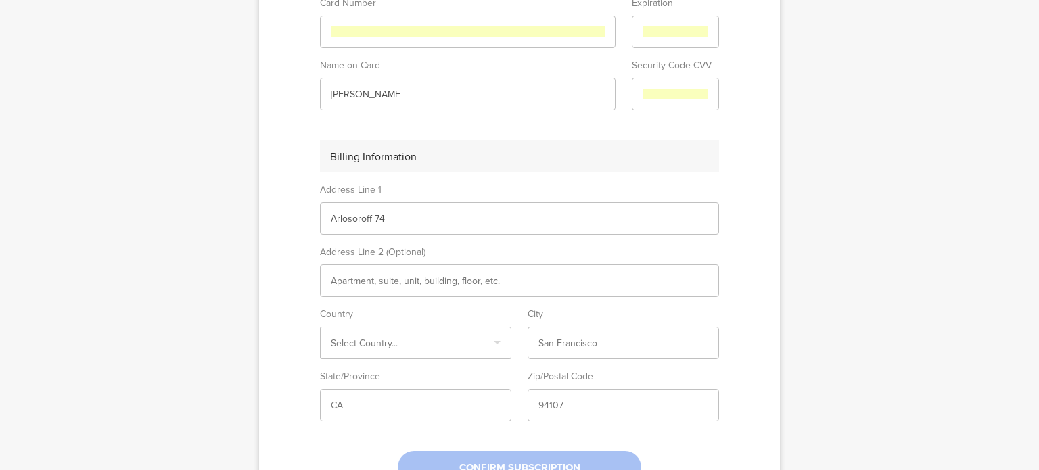
click at [389, 336] on input "Select box" at bounding box center [416, 343] width 170 height 14
type input "ISR"
click at [389, 365] on div "Israel" at bounding box center [415, 368] width 190 height 21
click at [548, 345] on input "text" at bounding box center [623, 343] width 170 height 14
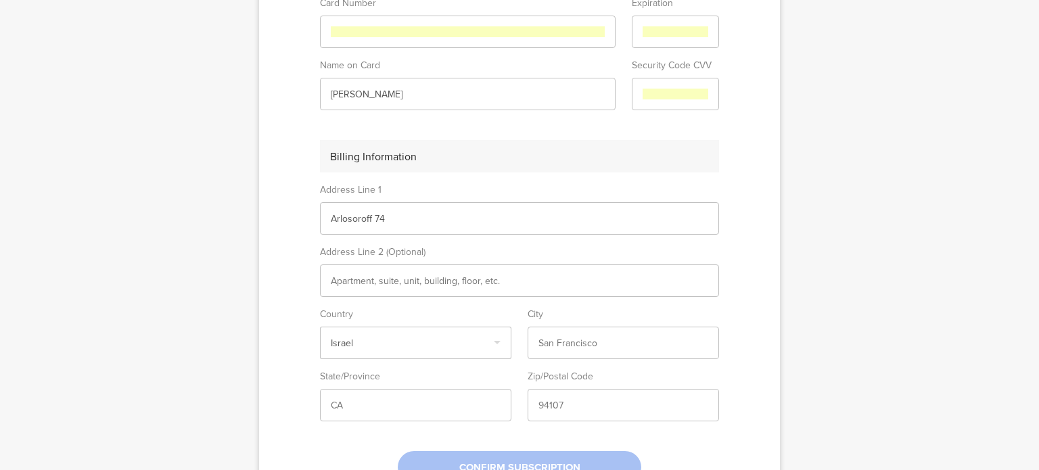
click at [548, 345] on input "text" at bounding box center [623, 343] width 170 height 14
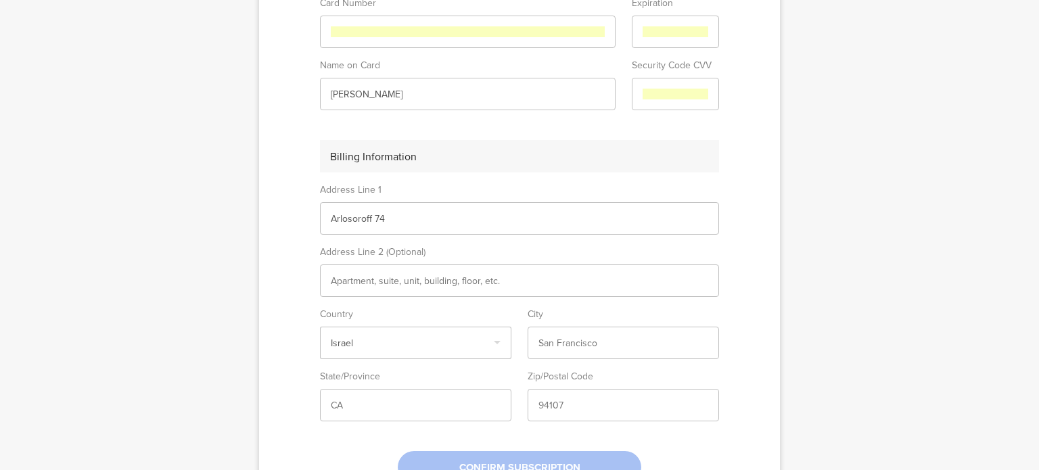
click at [571, 339] on input "text" at bounding box center [623, 343] width 170 height 14
type input "[GEOGRAPHIC_DATA]"
click at [601, 399] on input "6433263" at bounding box center [623, 405] width 170 height 14
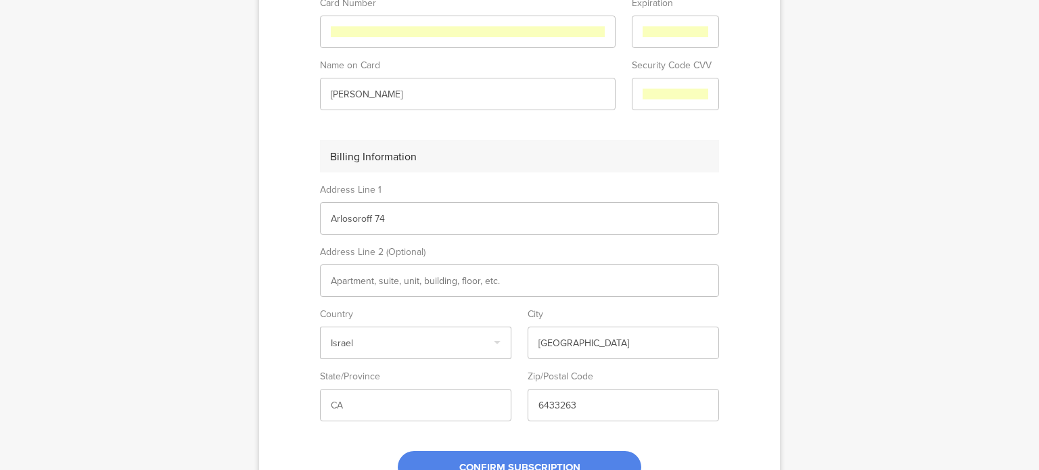
click at [601, 399] on input "6433263" at bounding box center [623, 405] width 170 height 14
type input "6264611"
click at [487, 417] on sg-form-field-input at bounding box center [415, 405] width 191 height 32
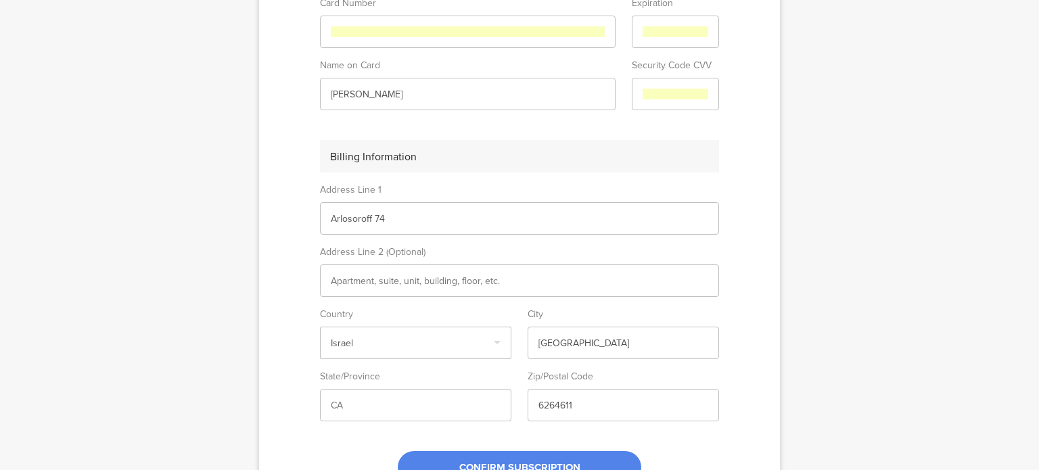
click at [473, 402] on input "text" at bounding box center [416, 405] width 170 height 14
click at [402, 221] on input "Arlosoroff 74" at bounding box center [519, 219] width 377 height 14
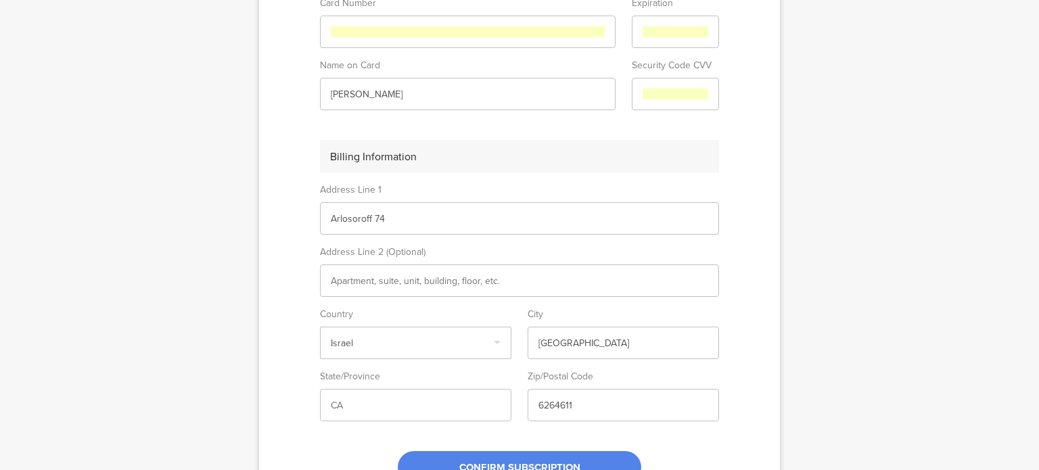
click at [402, 221] on input "Arlosoroff 74" at bounding box center [519, 219] width 377 height 14
type input "ARLOZEROV"
click at [738, 276] on sg-plan-checkout "Professional plan $125/month By clicking CONFIRM SUBSCRIPTION your account will…" at bounding box center [519, 176] width 521 height 689
click at [552, 460] on span "CONFIRM SUBSCRIPTION" at bounding box center [519, 467] width 121 height 15
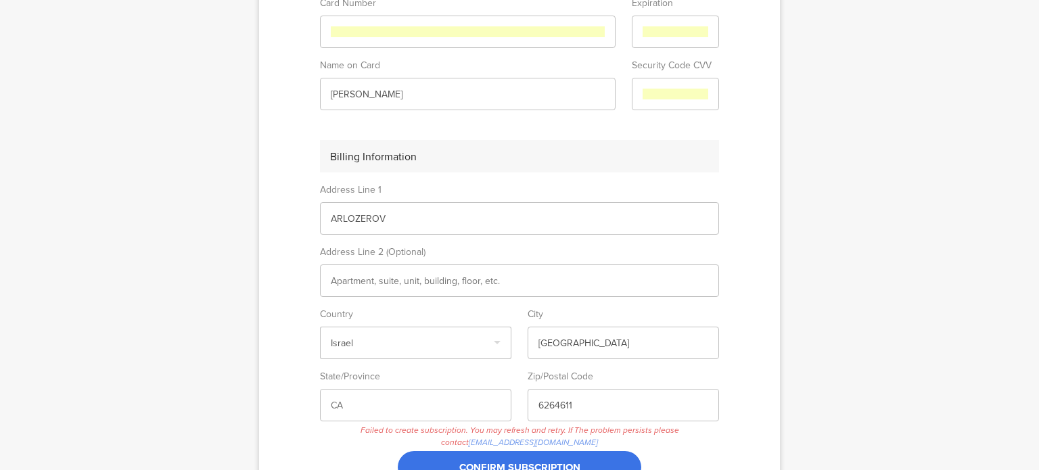
click at [565, 343] on input "[GEOGRAPHIC_DATA]" at bounding box center [623, 343] width 170 height 14
type input "[GEOGRAPHIC_DATA]"
click at [378, 95] on input "‪TAL SHAPIRA‬‏" at bounding box center [468, 94] width 274 height 14
type input "‪TAL SHAPIRA‬‏"
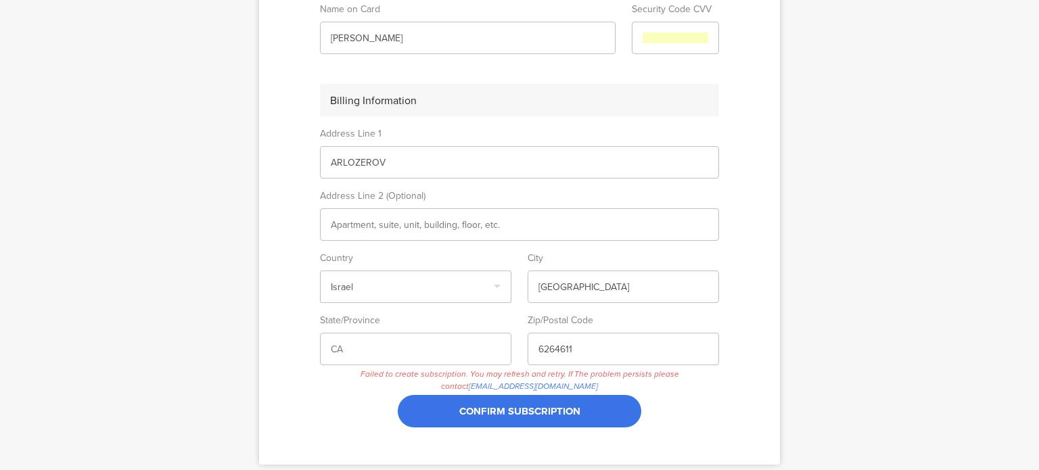
scroll to position [385, 0]
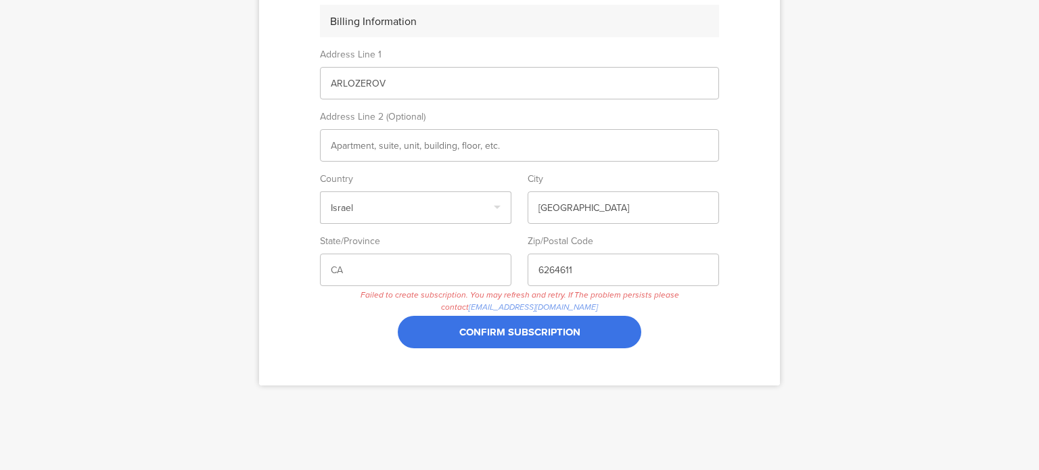
click at [508, 327] on span "CONFIRM SUBSCRIPTION" at bounding box center [519, 332] width 121 height 15
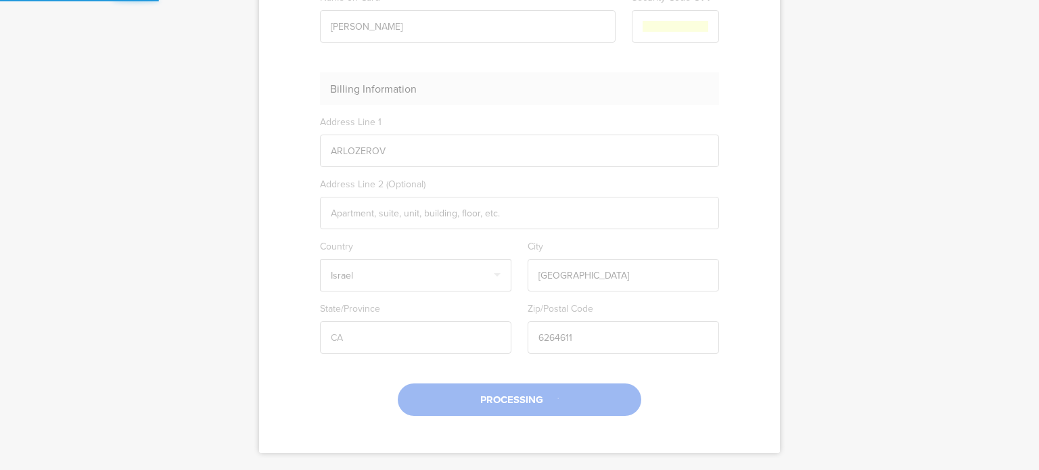
scroll to position [249, 0]
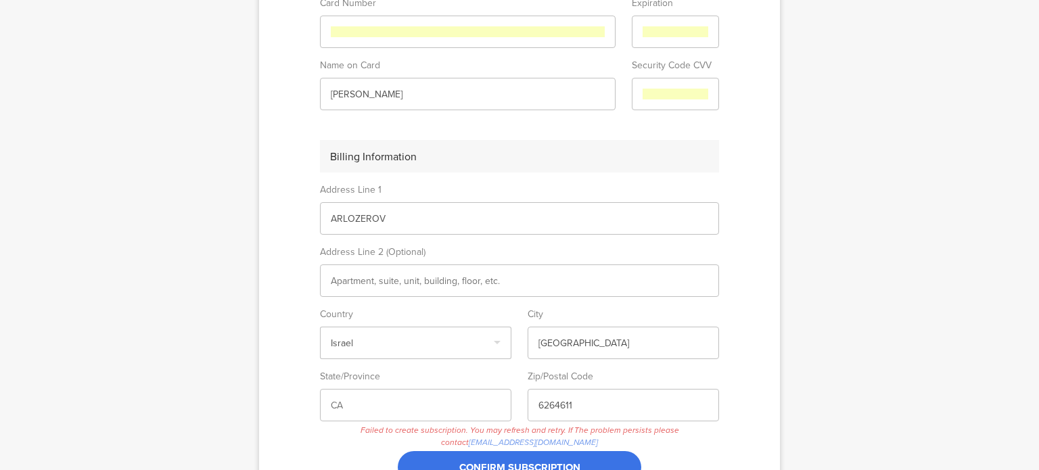
click at [621, 429] on span "Failed to create subscription. You may refresh and retry. If The problem persis…" at bounding box center [519, 436] width 399 height 24
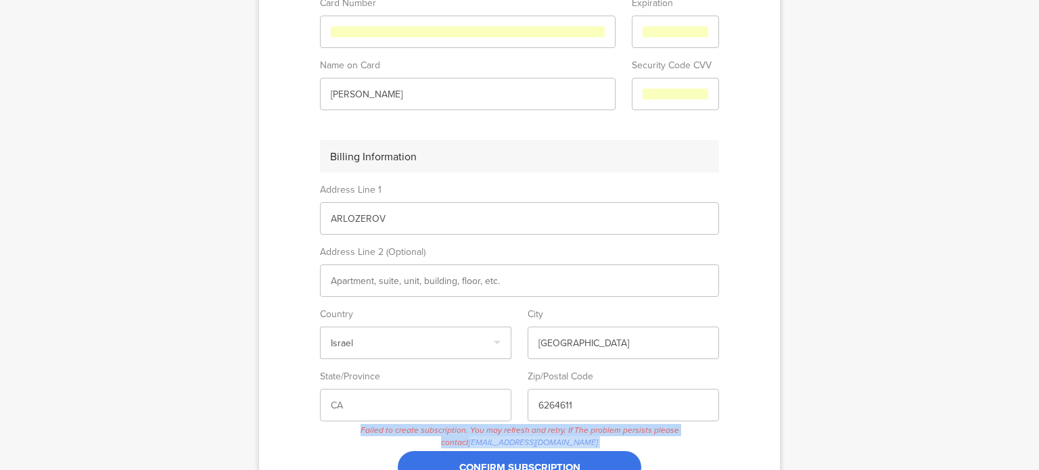
click at [621, 429] on span "Failed to create subscription. You may refresh and retry. If The problem persis…" at bounding box center [519, 436] width 399 height 24
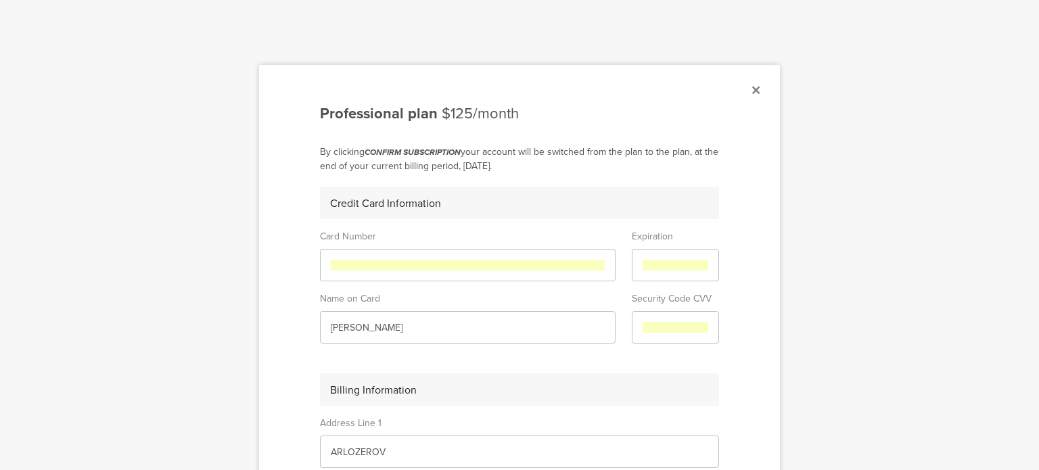
scroll to position [0, 0]
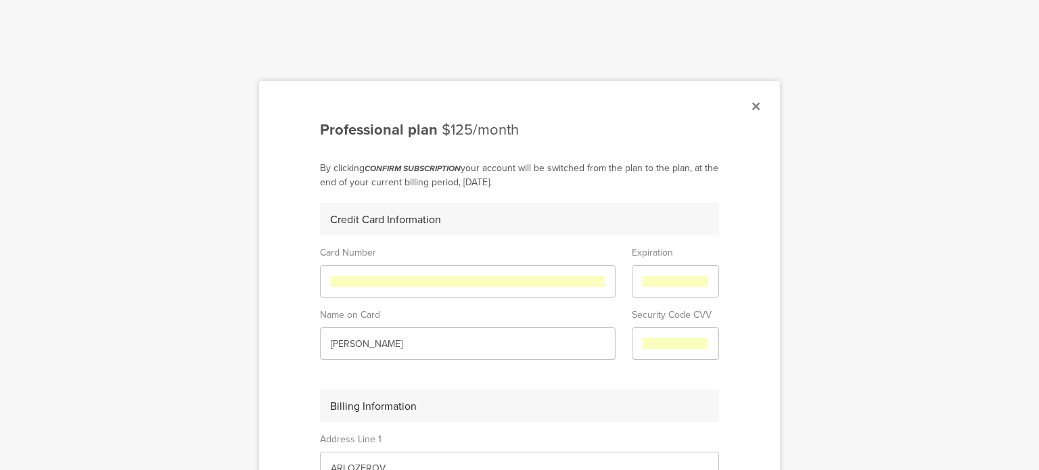
drag, startPoint x: 638, startPoint y: 137, endPoint x: 752, endPoint y: 109, distance: 117.7
click at [752, 109] on icon at bounding box center [755, 106] width 7 height 12
